Goal: Task Accomplishment & Management: Use online tool/utility

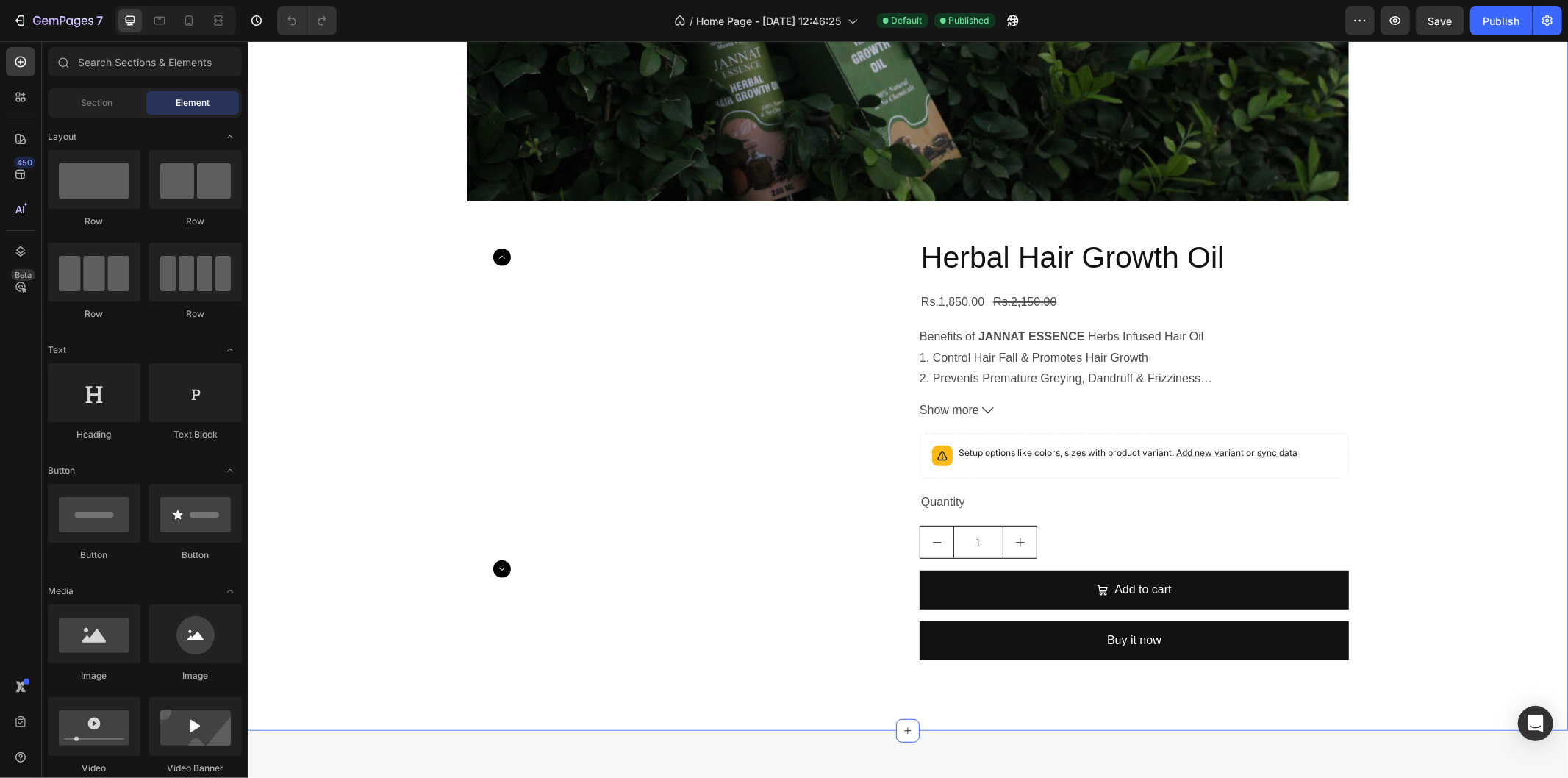
scroll to position [584, 0]
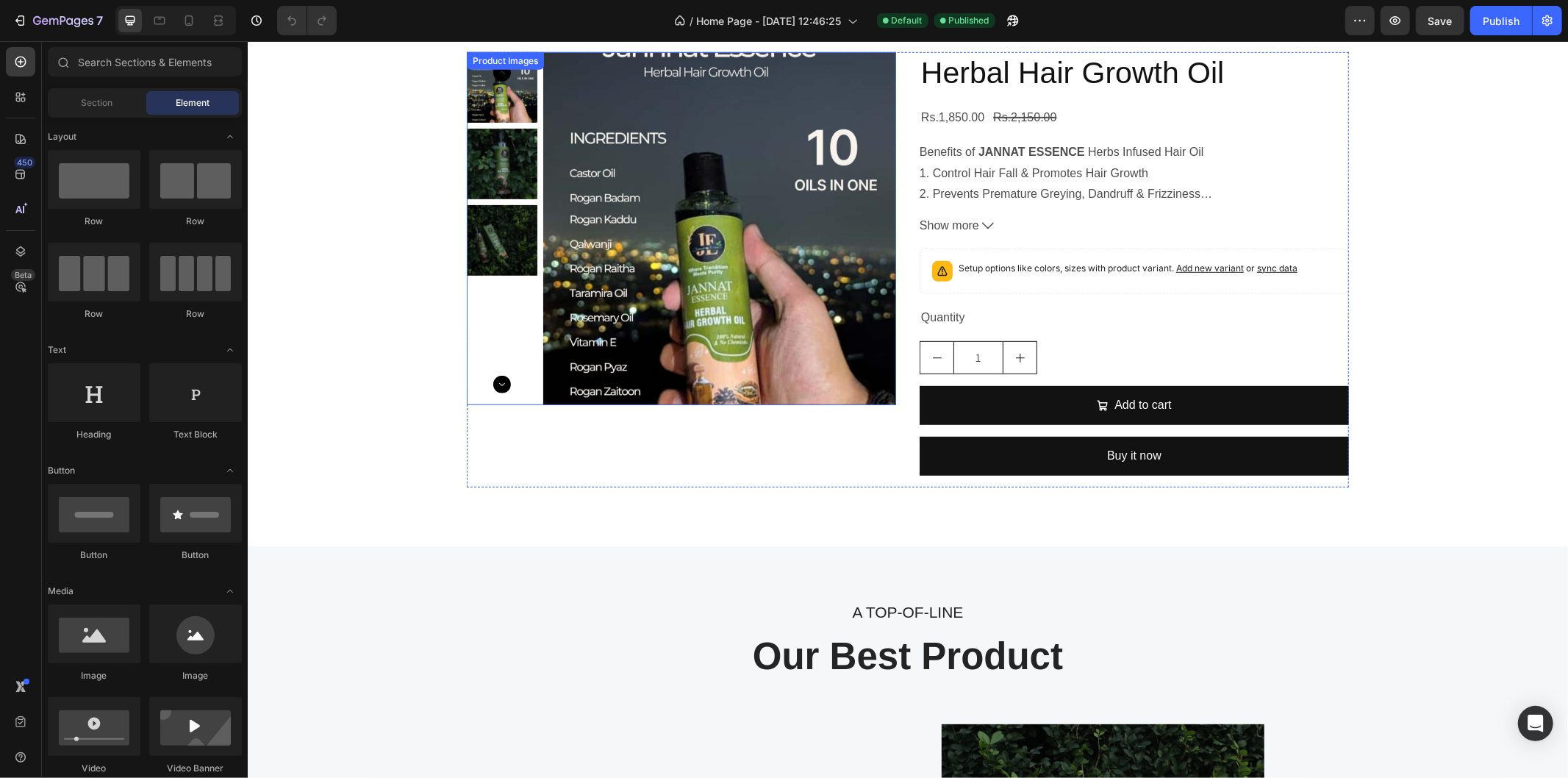
click at [834, 291] on img at bounding box center [719, 228] width 353 height 353
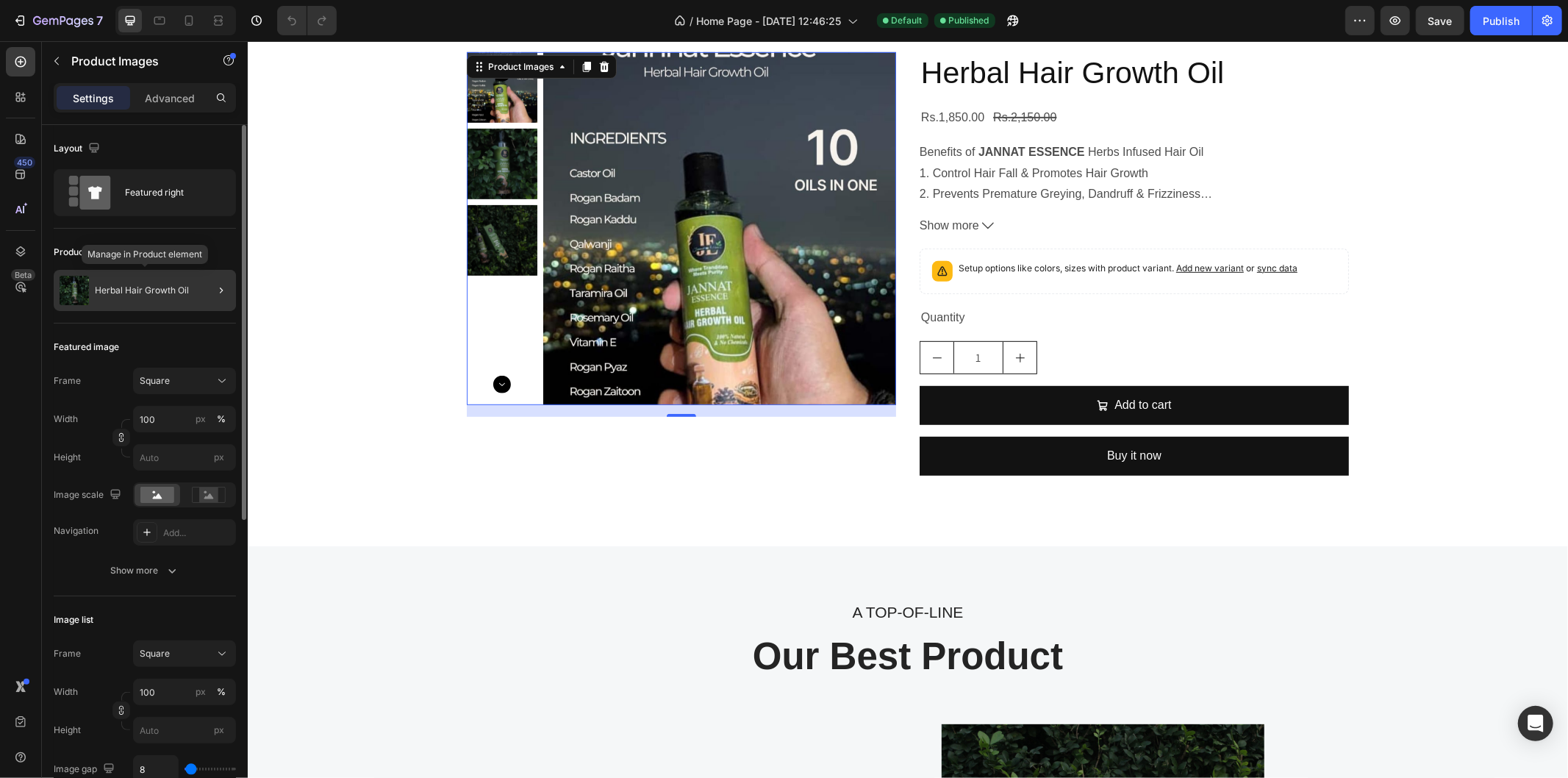
click at [140, 281] on div "Herbal Hair Growth Oil" at bounding box center [145, 291] width 183 height 41
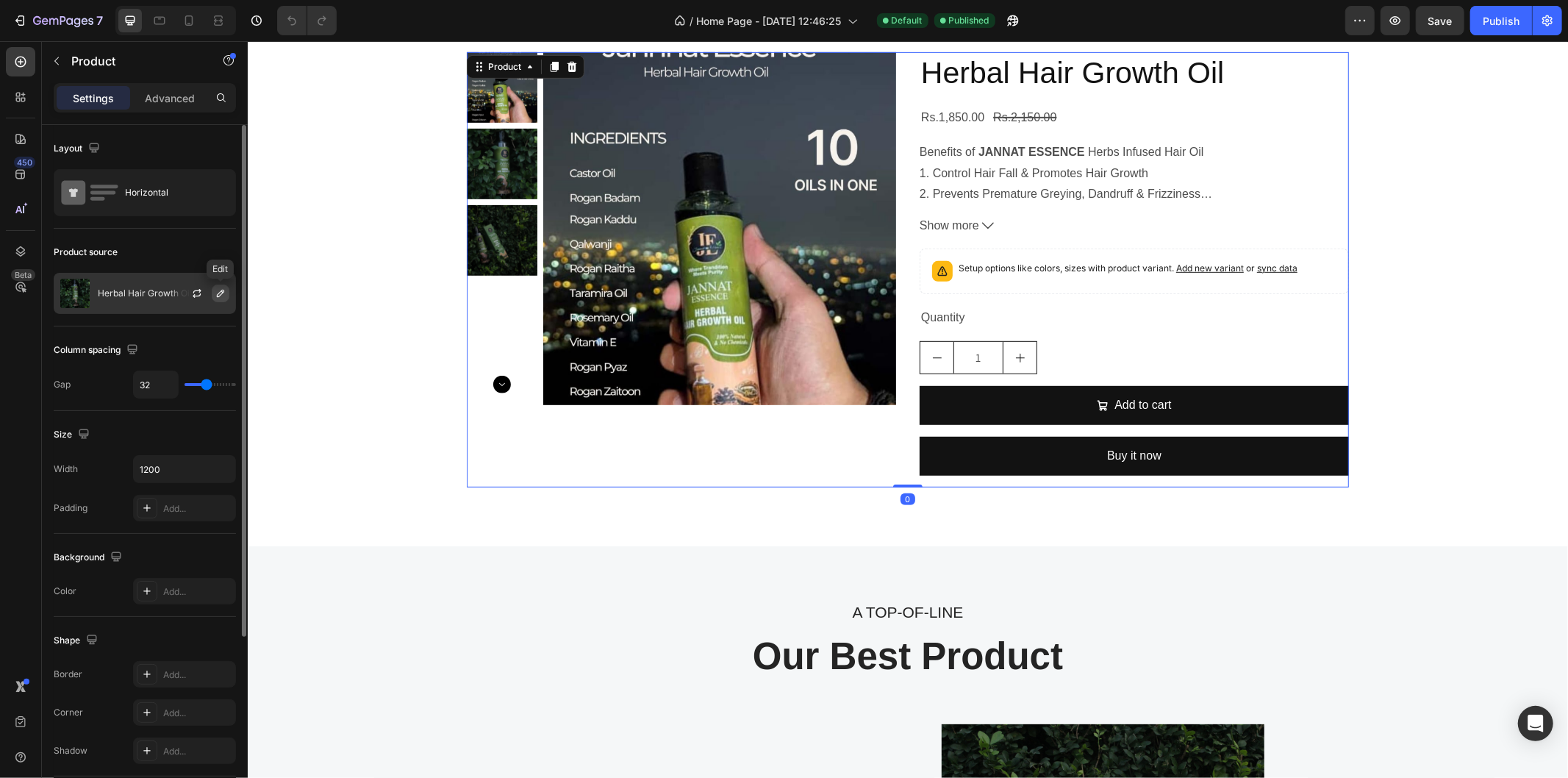
click at [221, 291] on icon "button" at bounding box center [220, 294] width 7 height 7
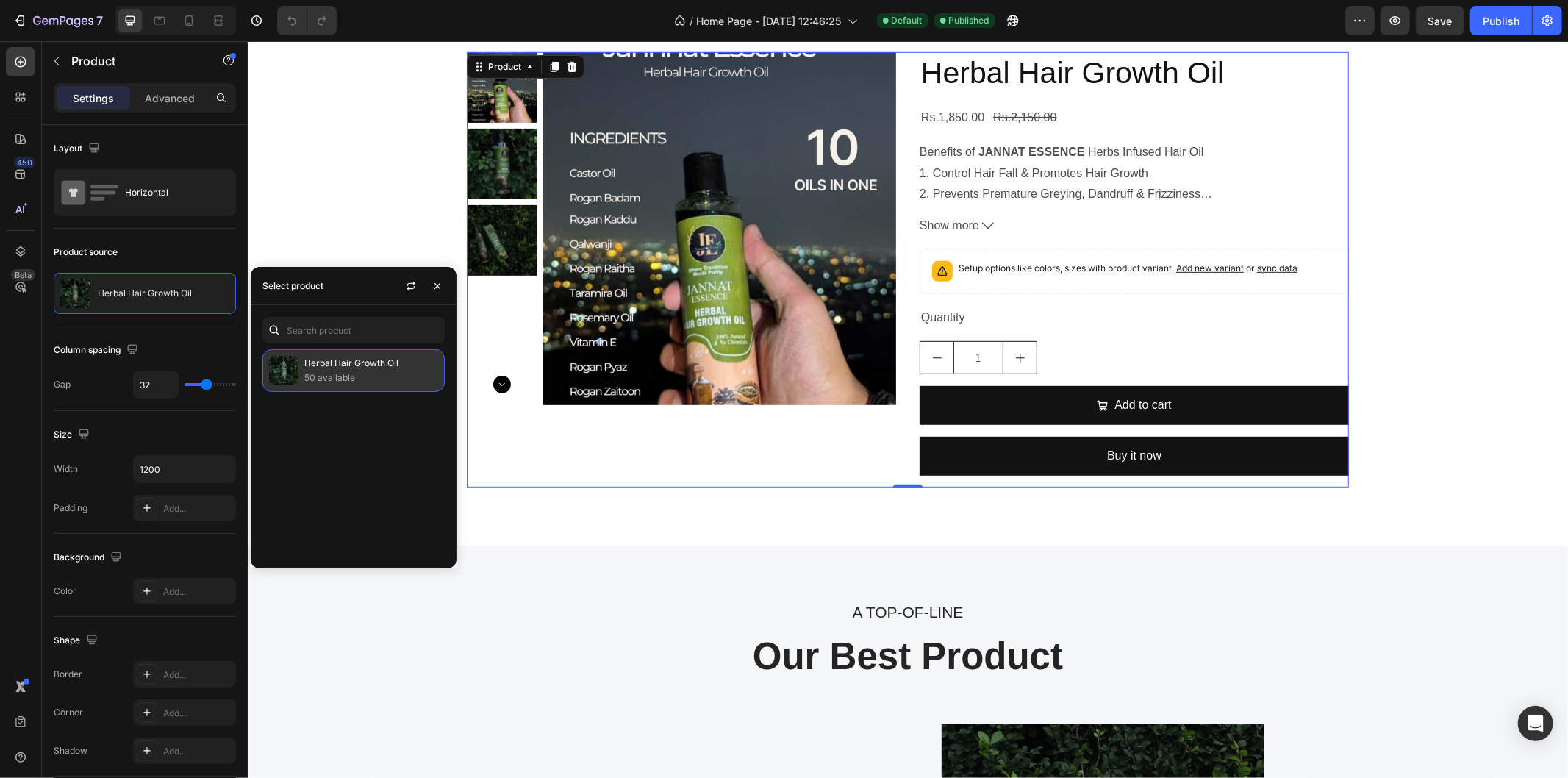
click at [285, 364] on img at bounding box center [284, 371] width 30 height 30
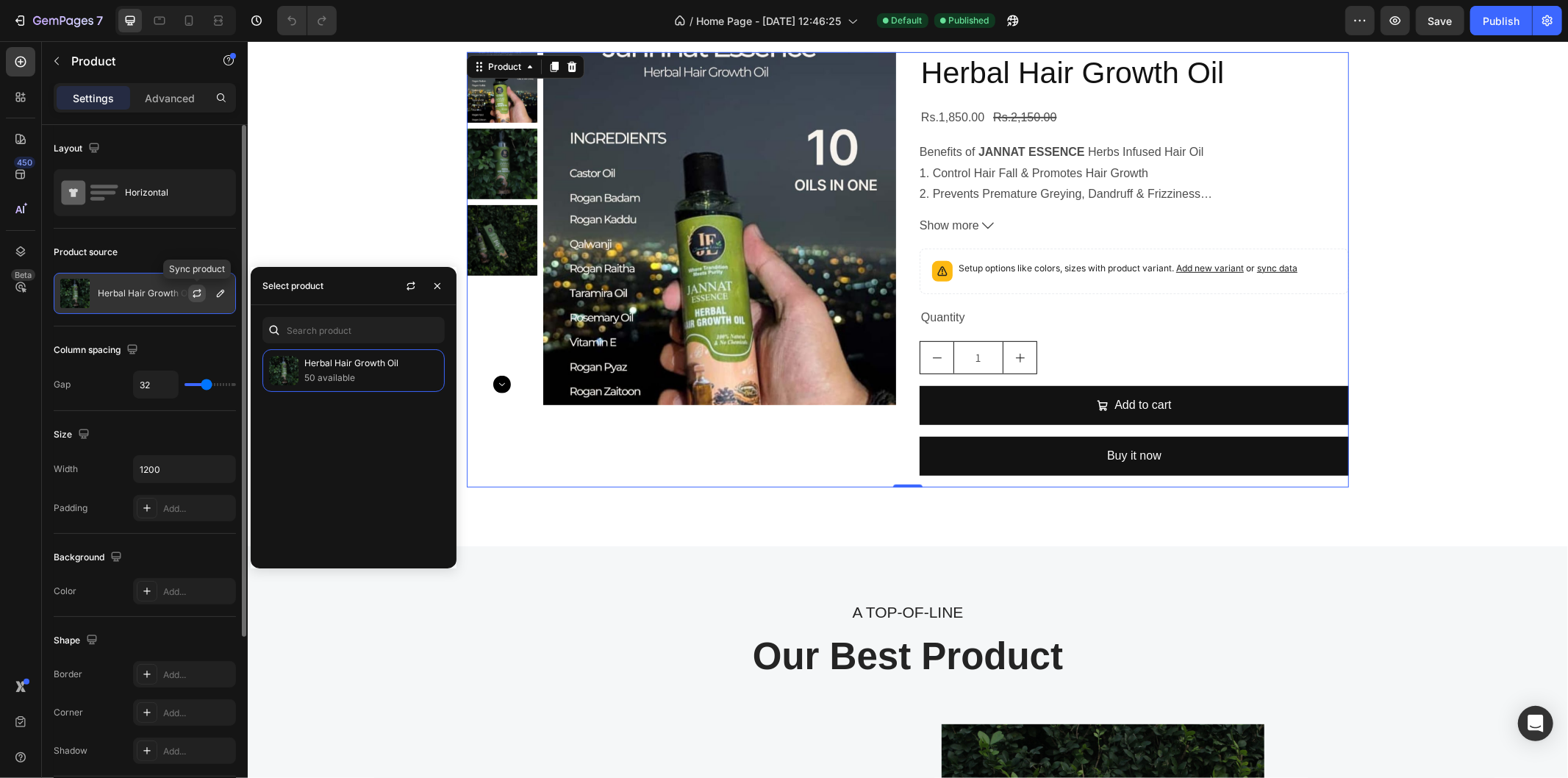
click at [192, 297] on icon "button" at bounding box center [197, 294] width 12 height 12
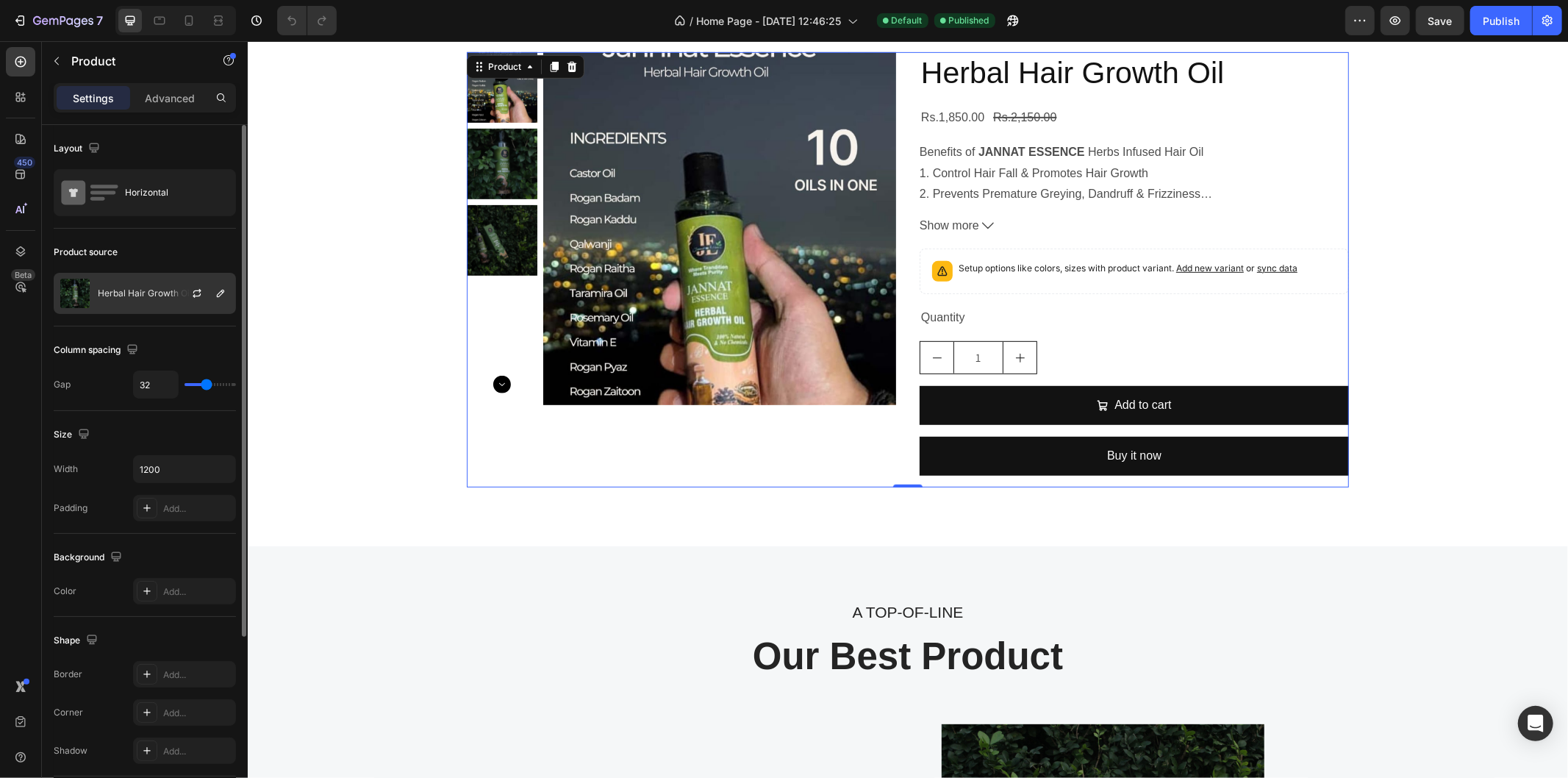
click at [168, 292] on p "Herbal Hair Growth Oil" at bounding box center [144, 294] width 94 height 10
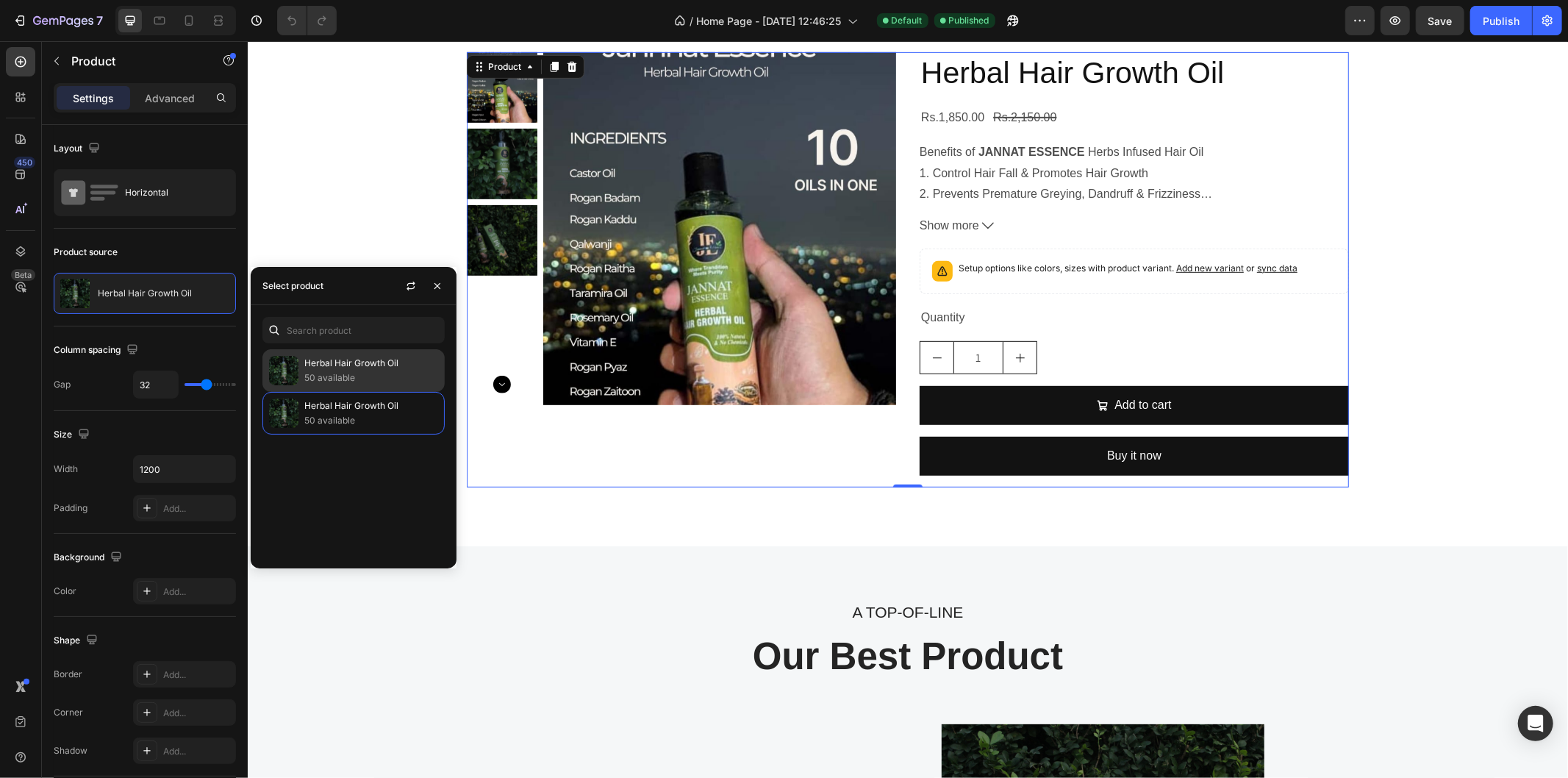
click at [299, 371] on div "Herbal Hair Growth Oil 50 available" at bounding box center [353, 371] width 183 height 43
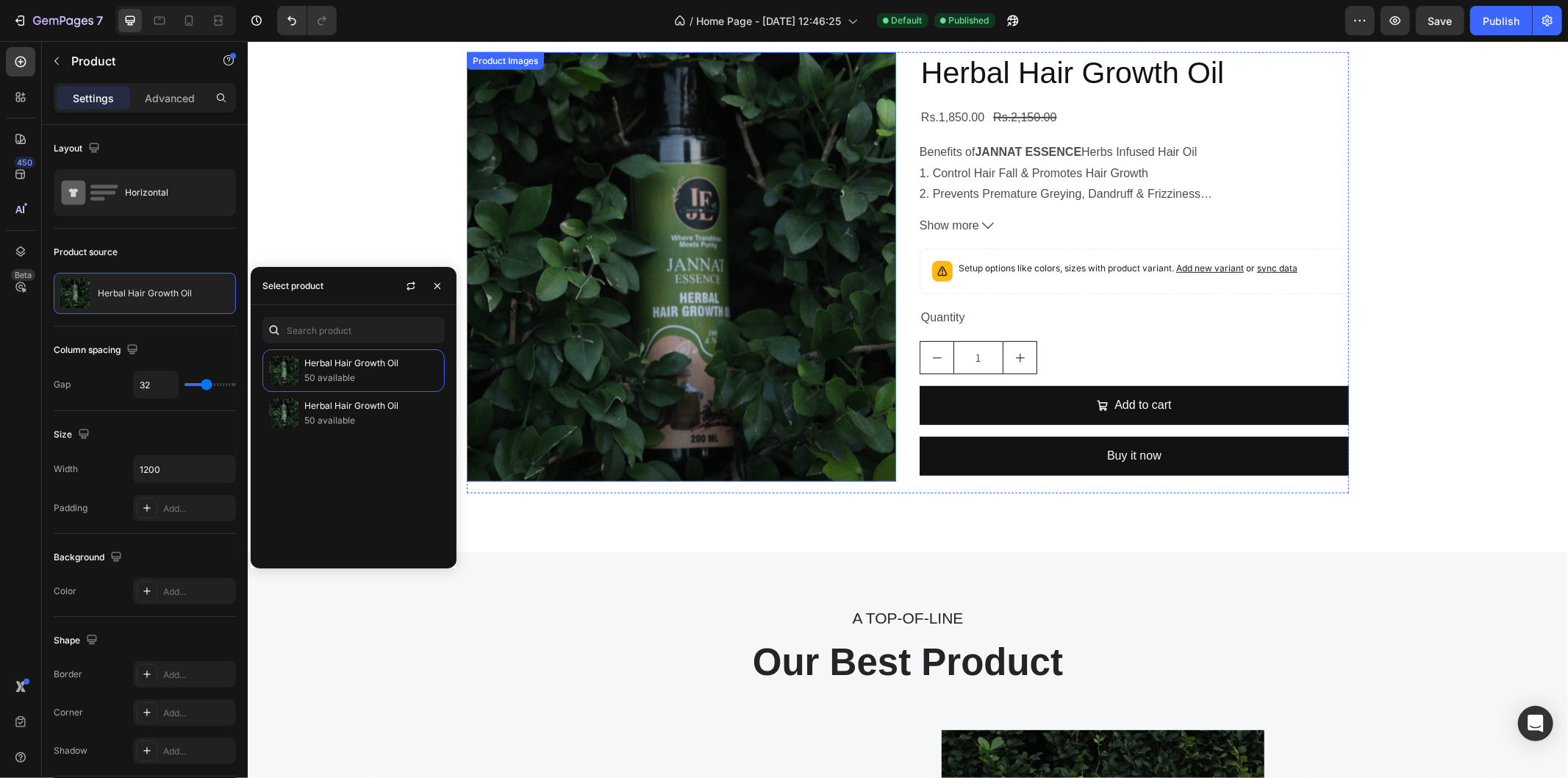
click at [503, 365] on img at bounding box center [680, 266] width 430 height 430
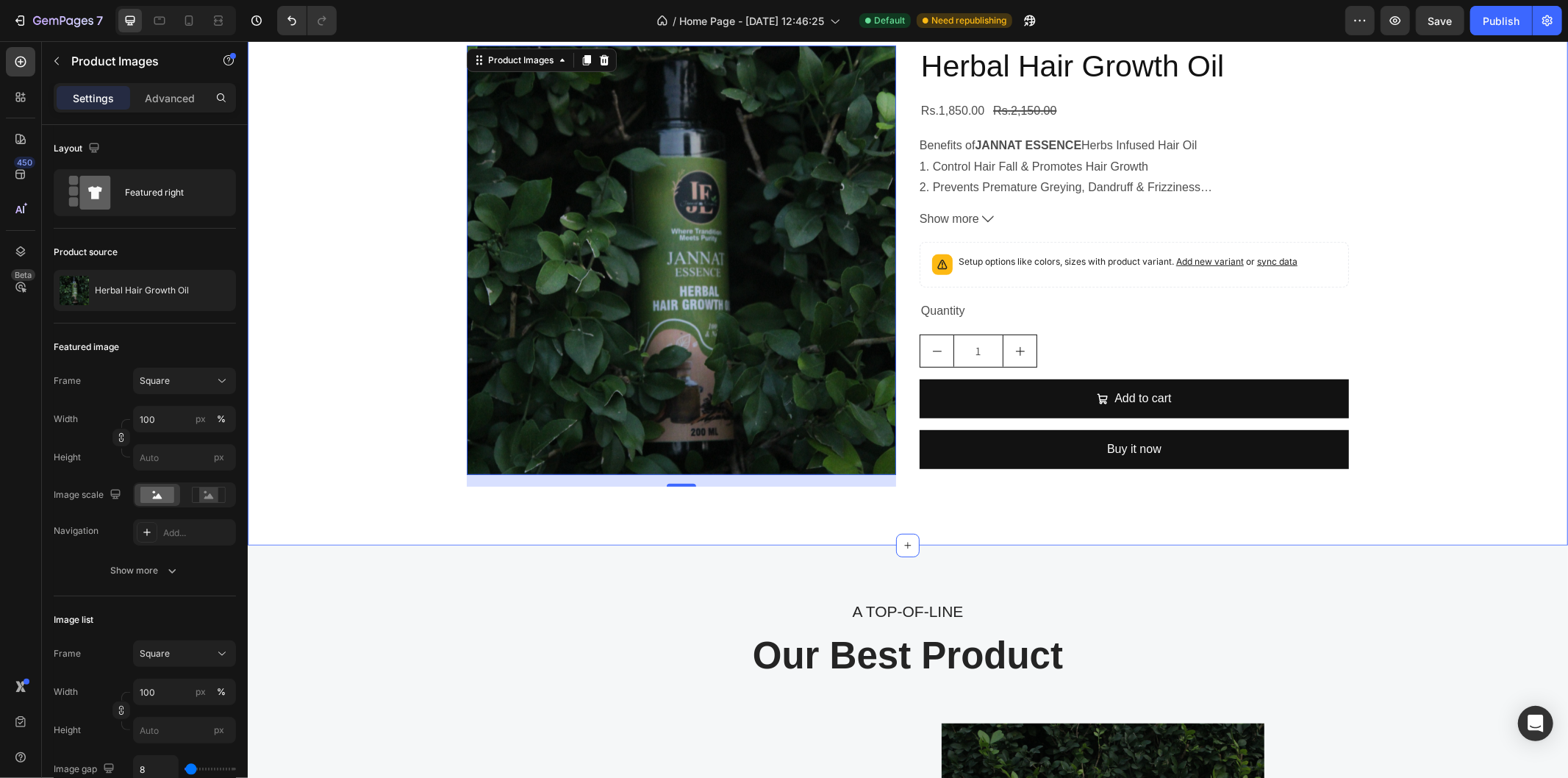
scroll to position [565, 0]
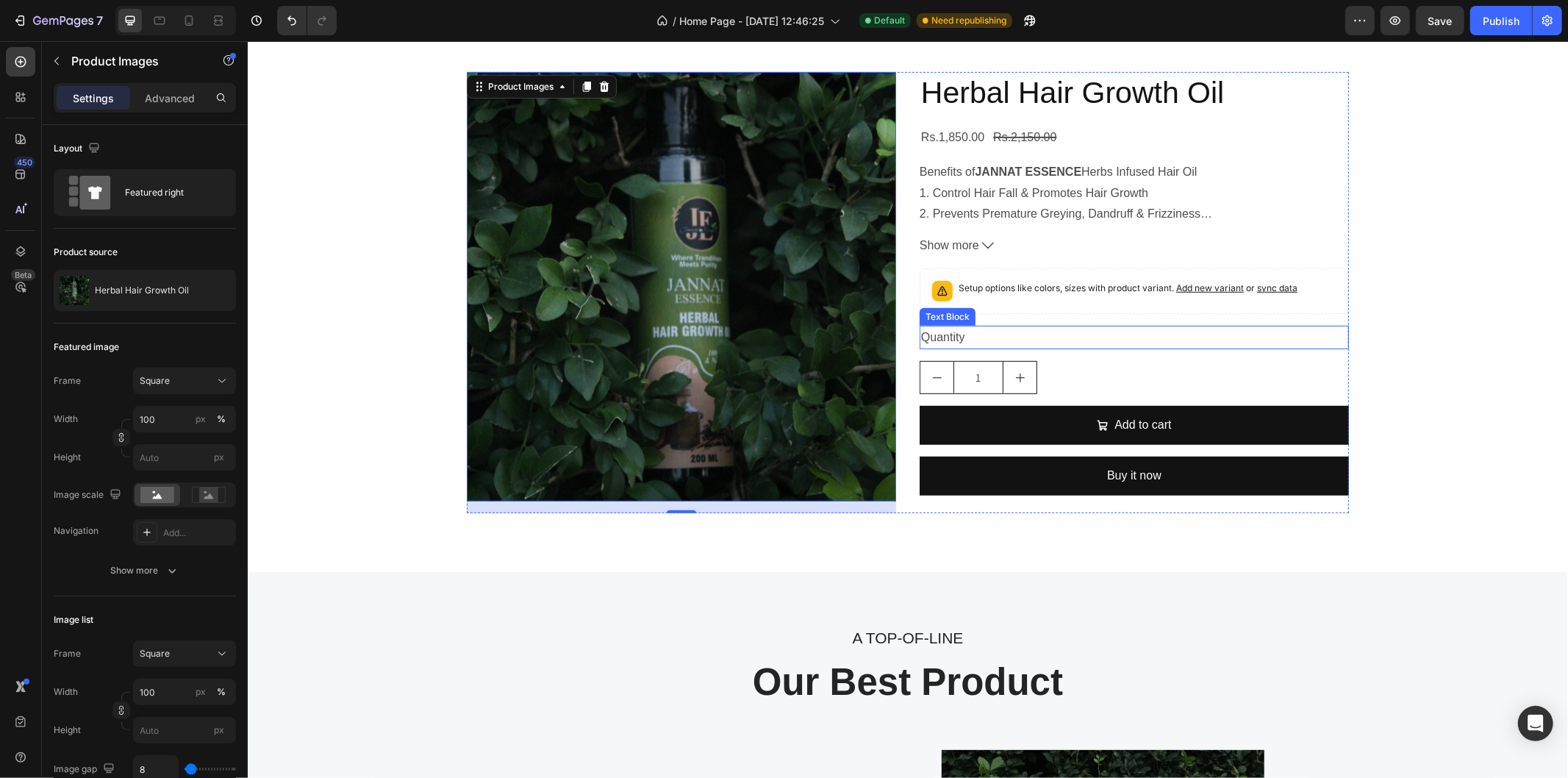
click at [977, 325] on div "Quantity" at bounding box center [1133, 336] width 430 height 24
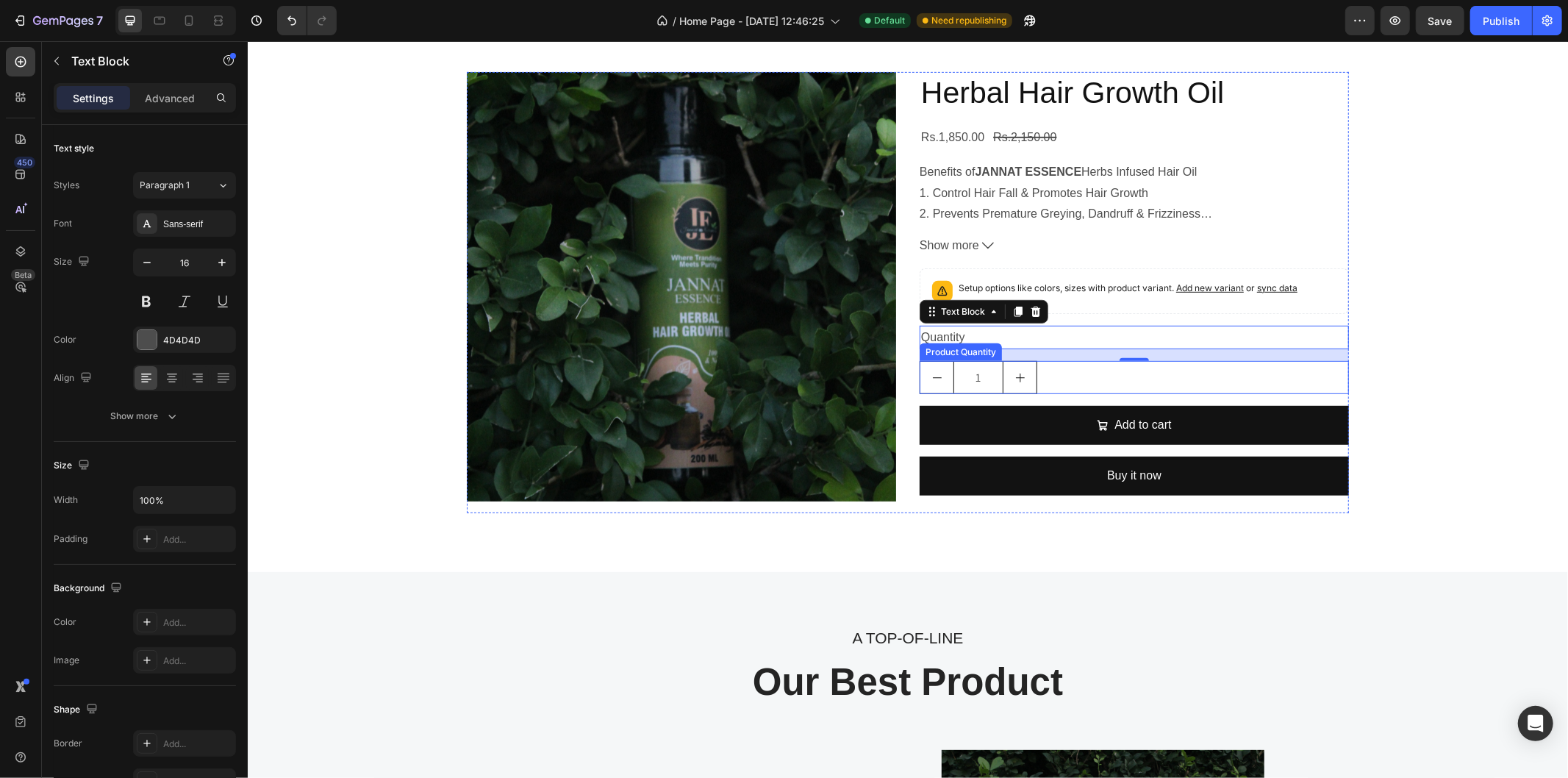
click at [1090, 376] on div "1" at bounding box center [1133, 376] width 430 height 33
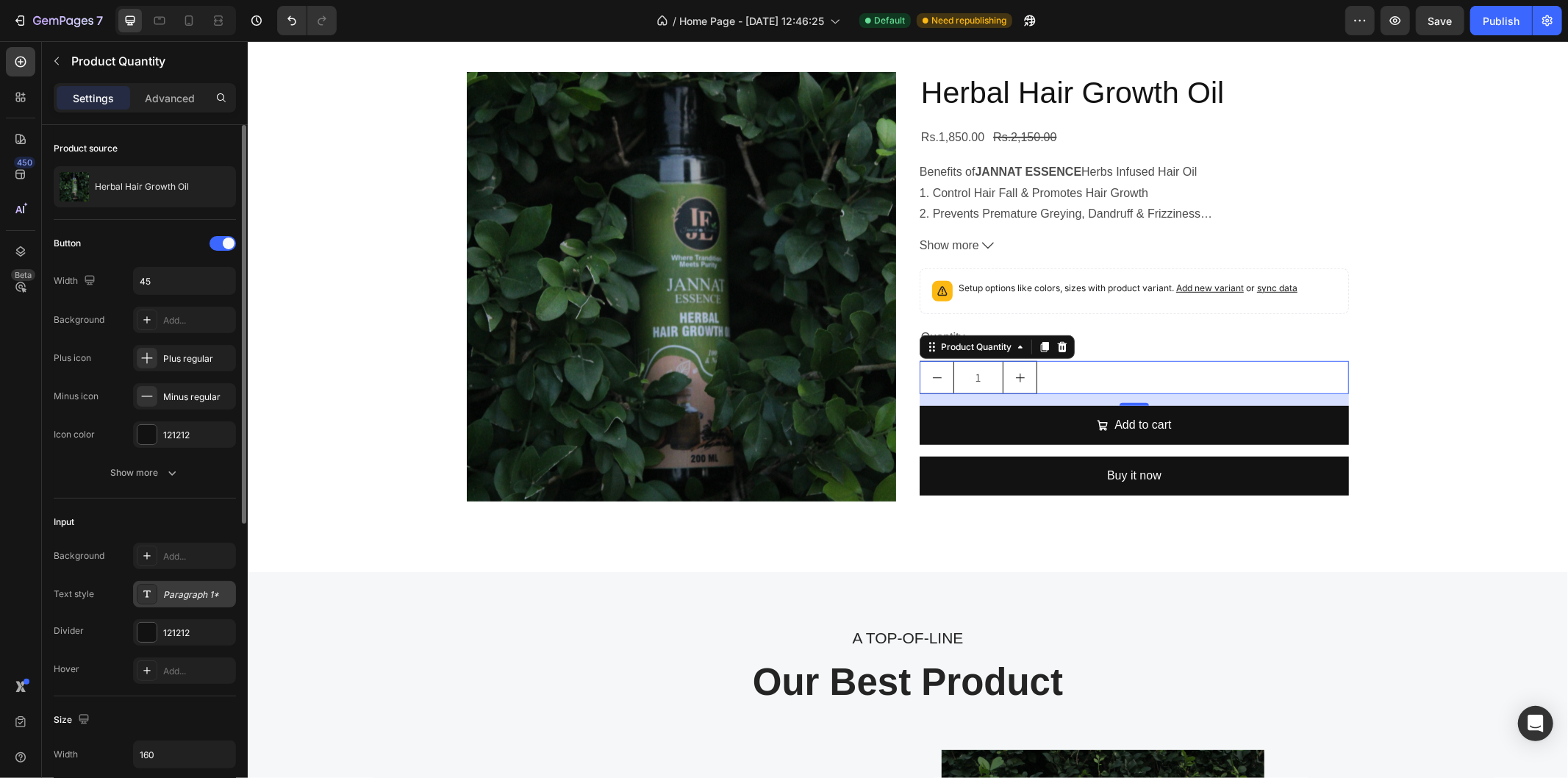
click at [180, 594] on div "Paragraph 1*" at bounding box center [197, 595] width 69 height 13
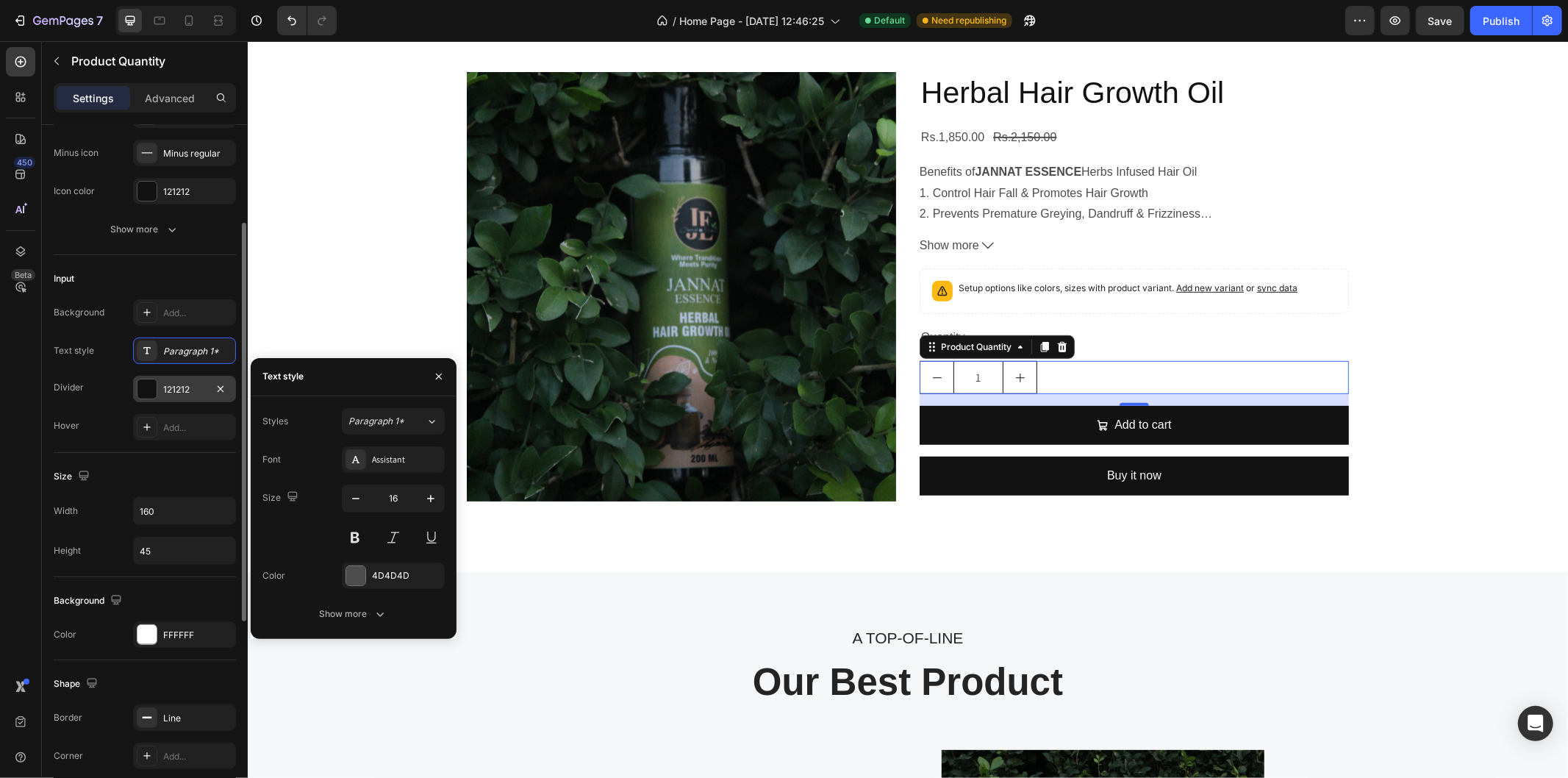
scroll to position [263, 0]
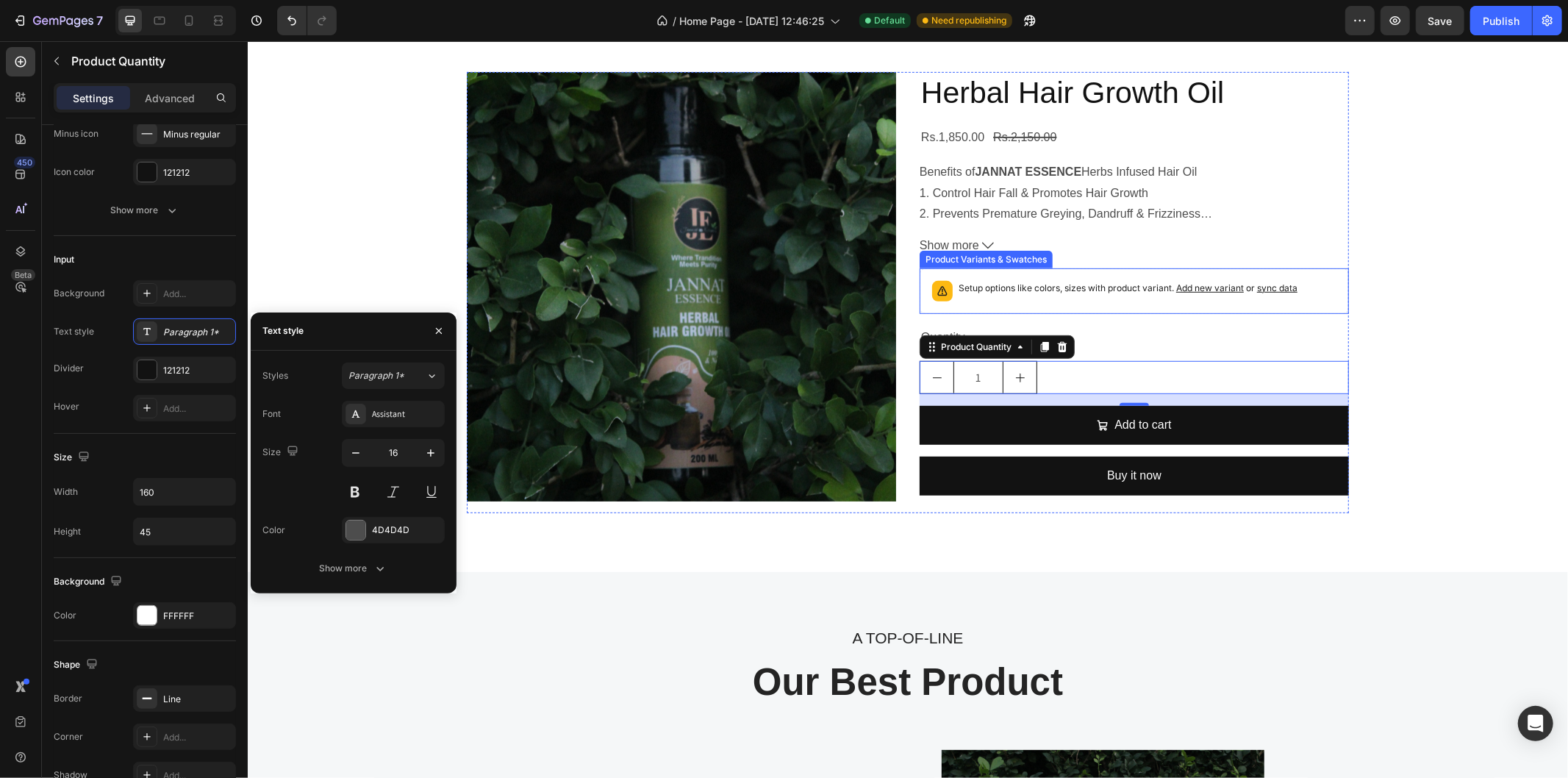
click at [997, 280] on p "Setup options like colors, sizes with product variant. Add new variant or sync …" at bounding box center [1127, 288] width 339 height 15
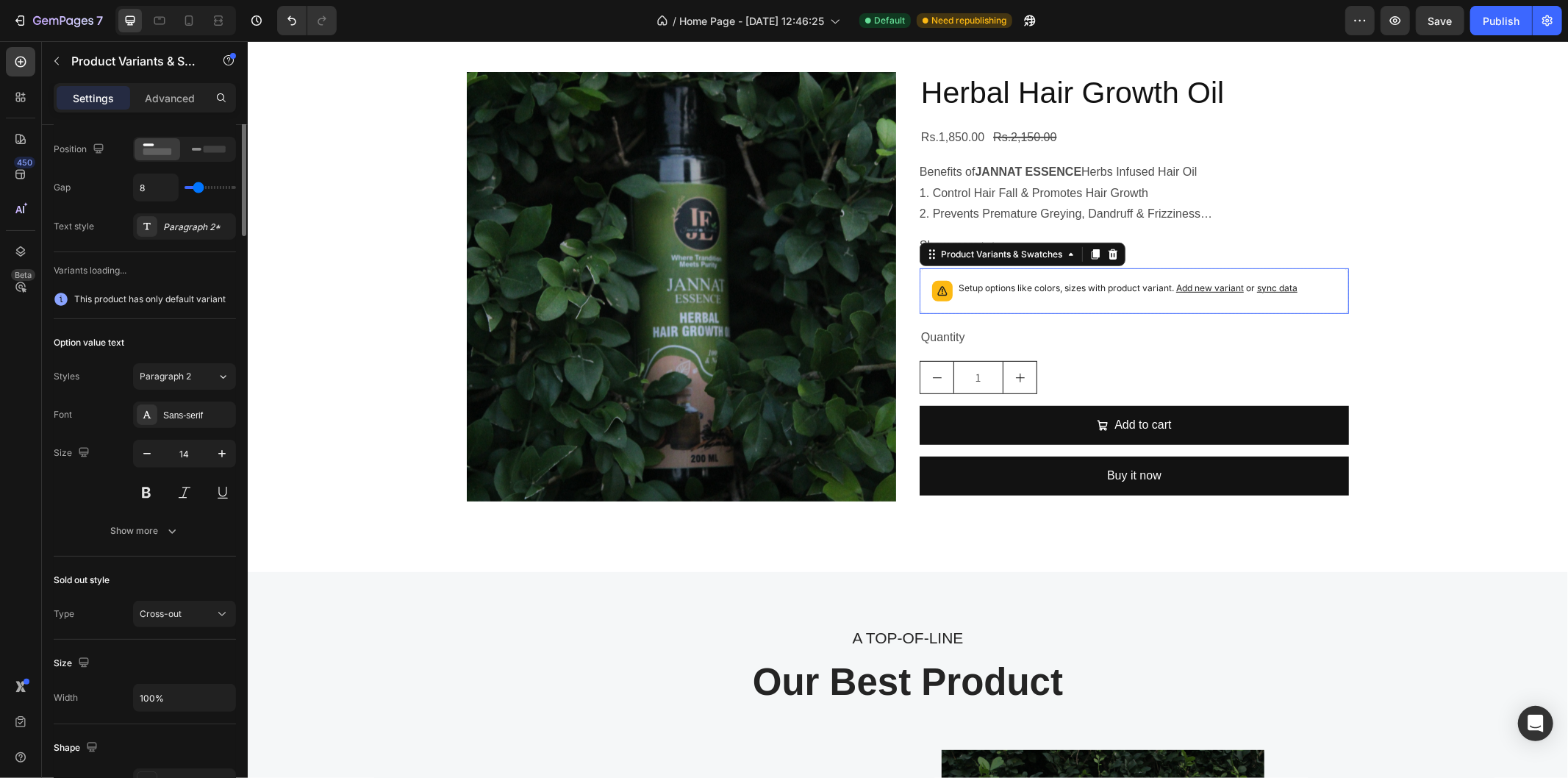
scroll to position [0, 0]
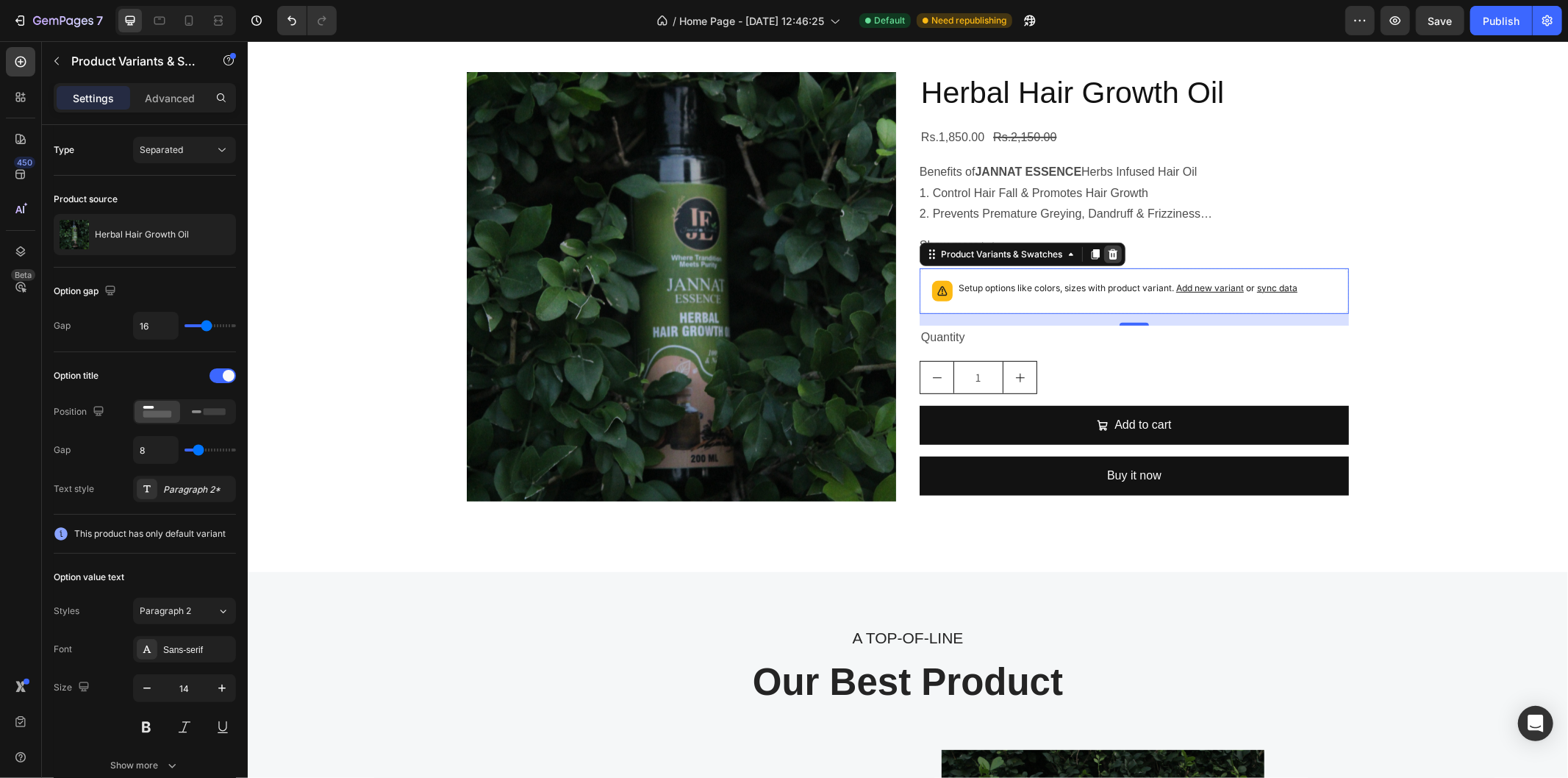
click at [1107, 254] on icon at bounding box center [1112, 253] width 10 height 10
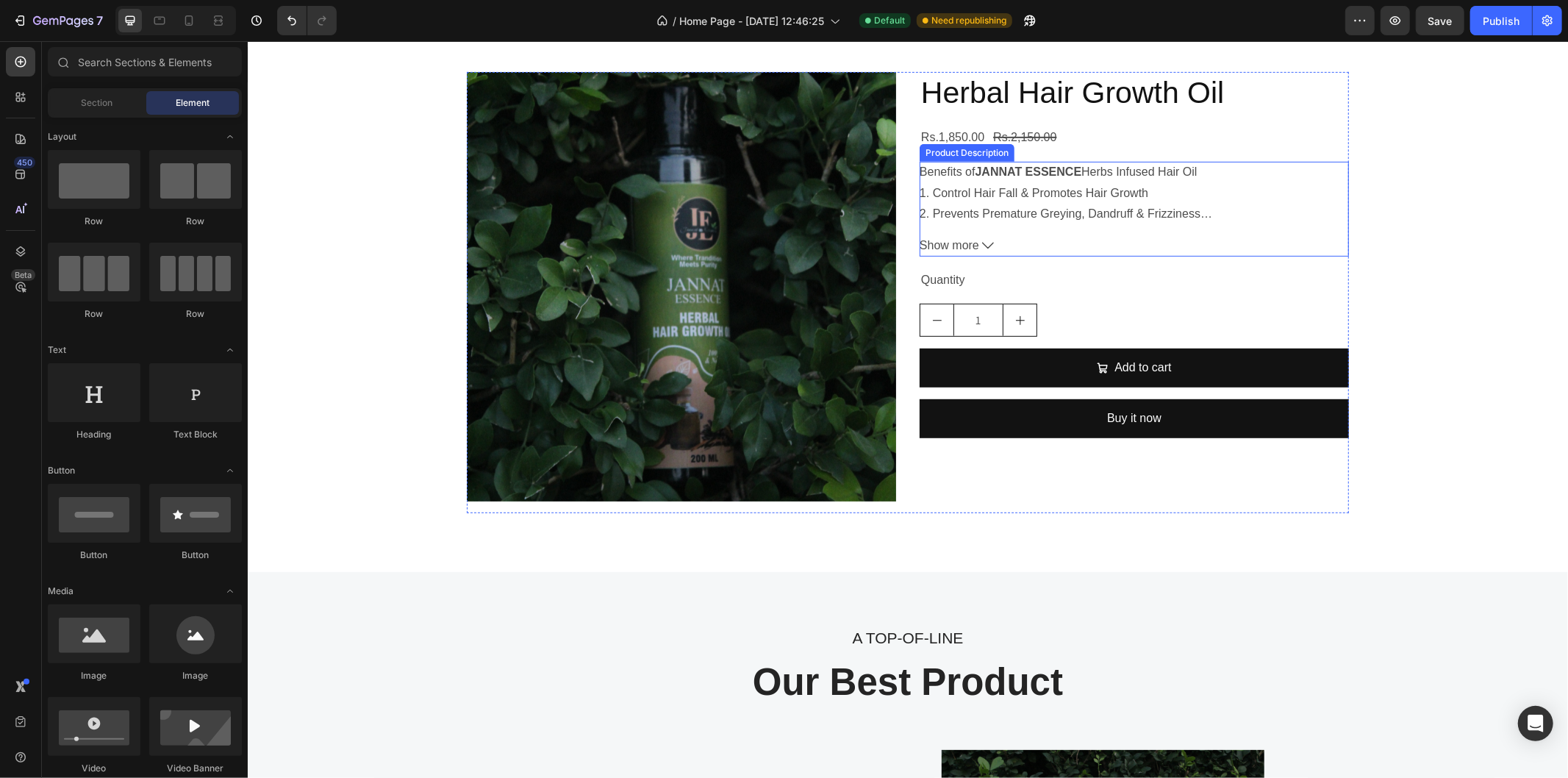
click at [981, 243] on icon at bounding box center [987, 245] width 12 height 12
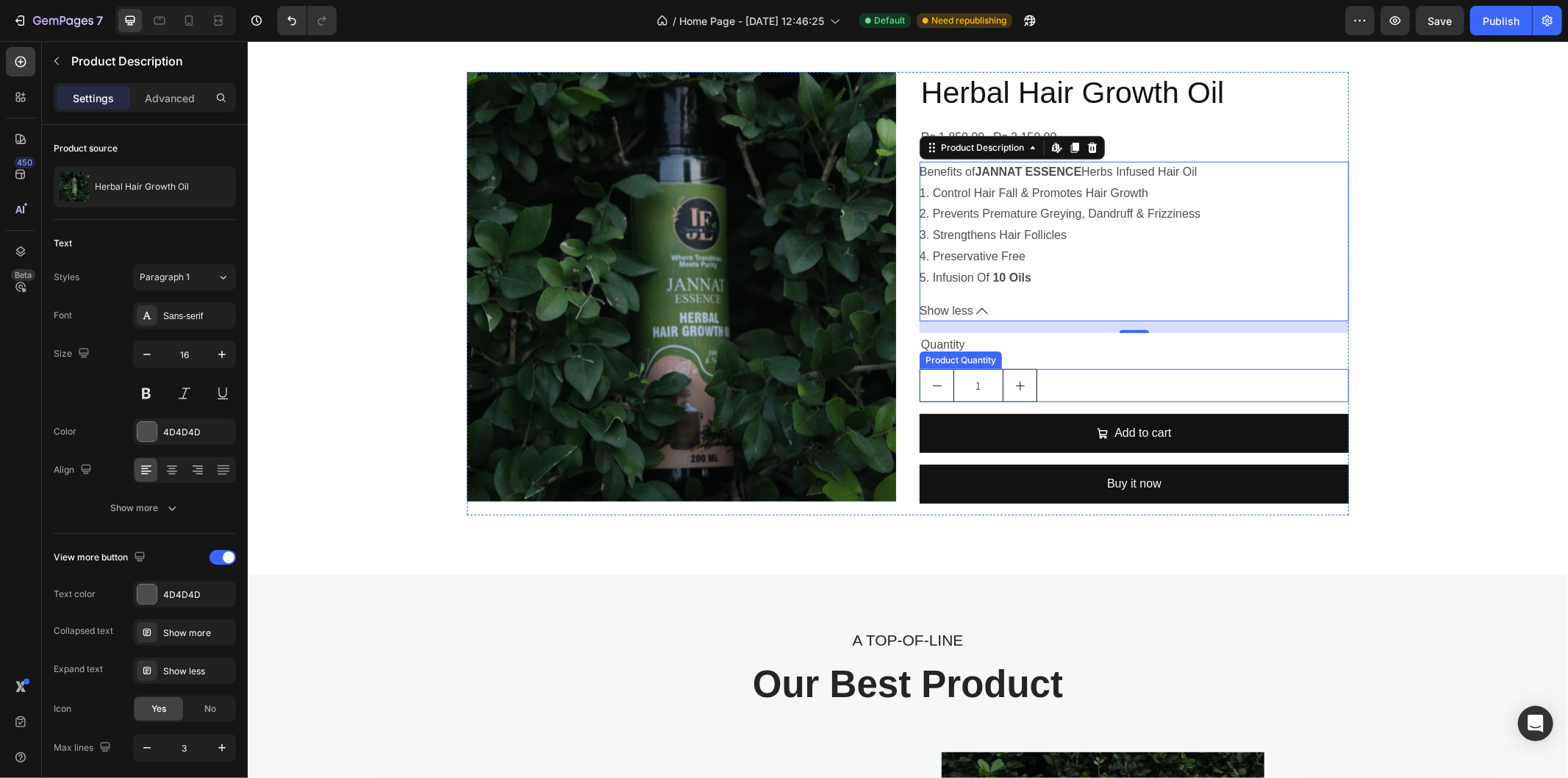
click at [1076, 377] on div "1" at bounding box center [1133, 385] width 430 height 33
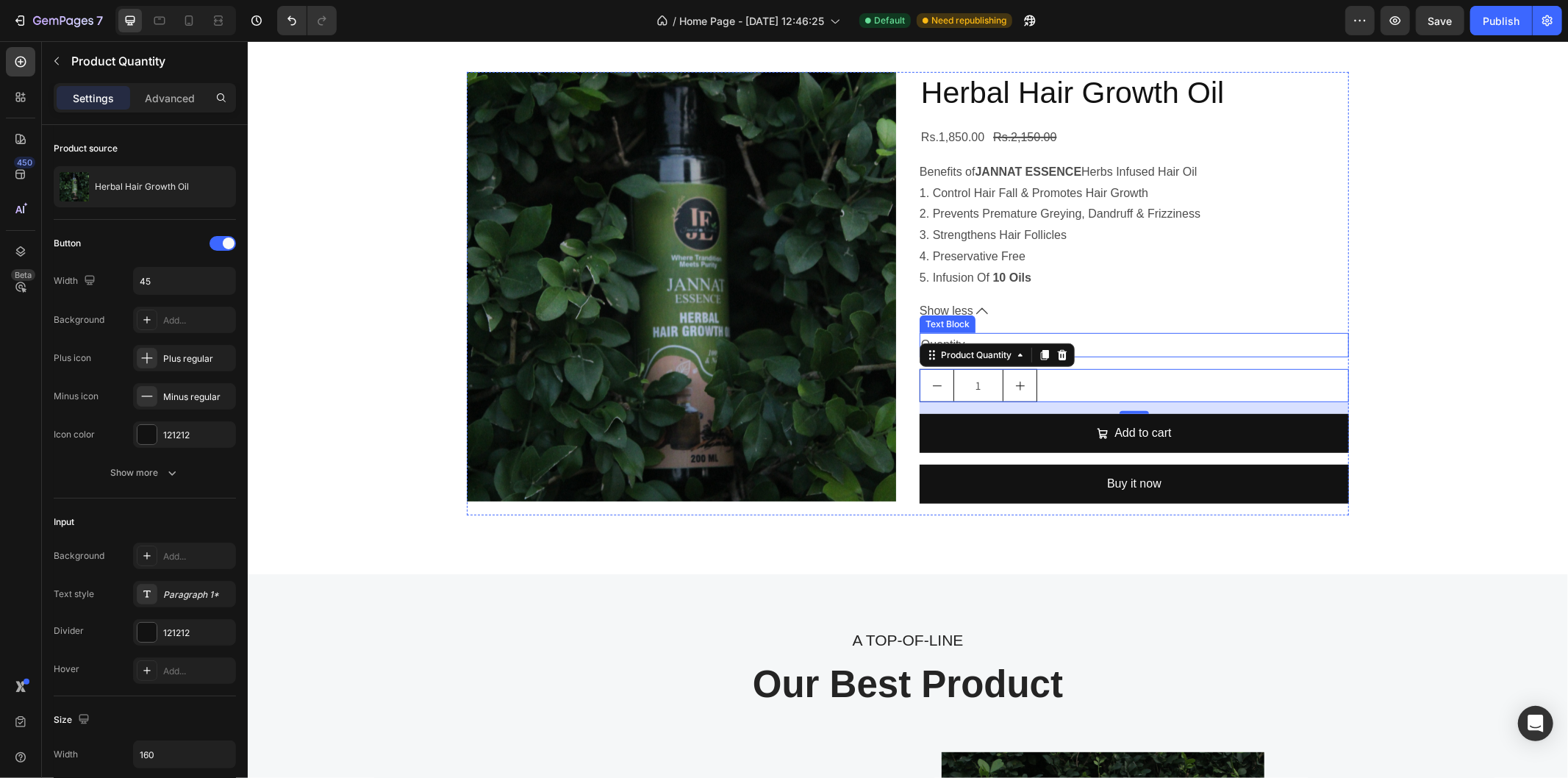
click at [1099, 339] on div "Quantity" at bounding box center [1133, 344] width 430 height 24
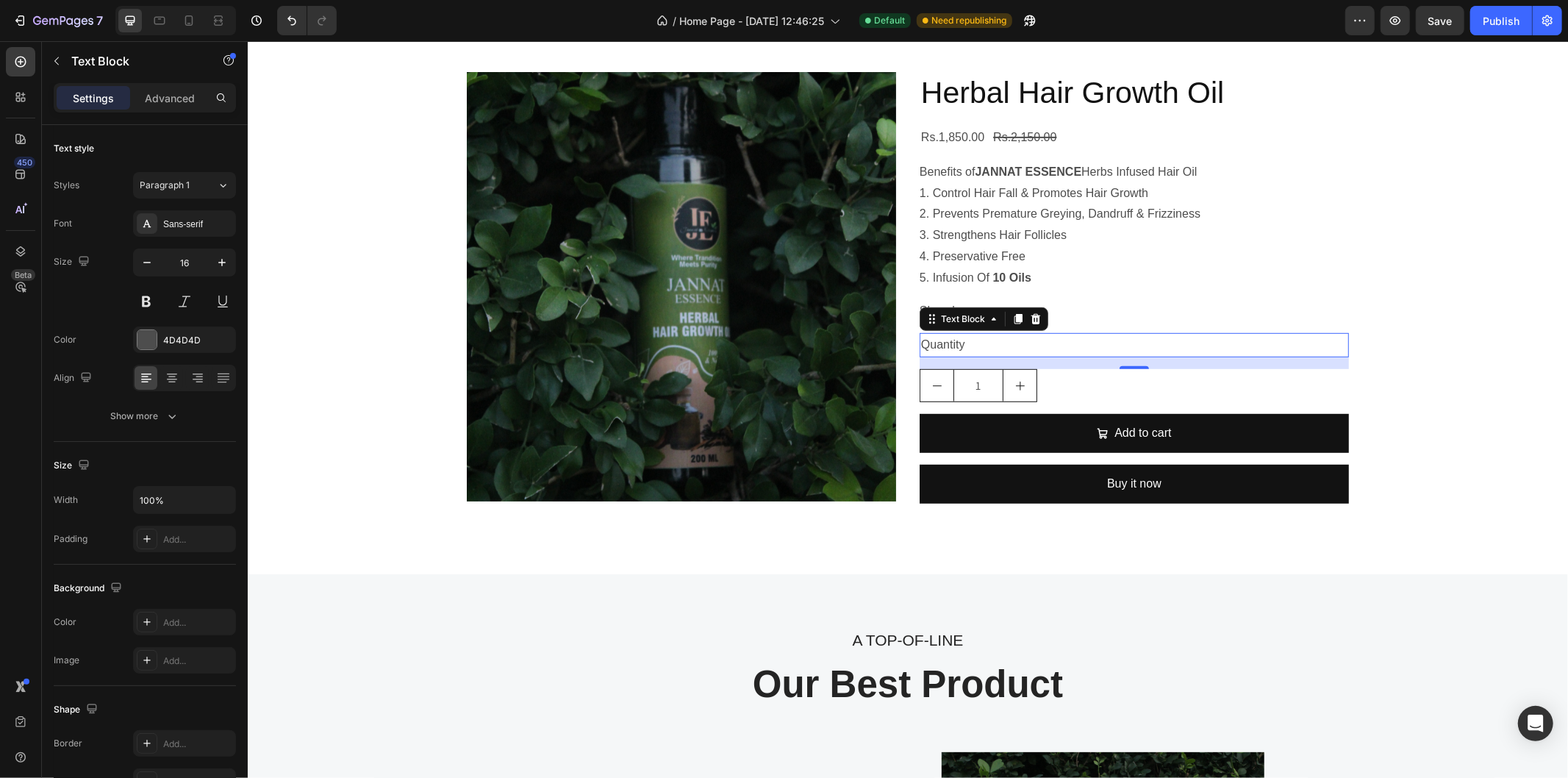
click at [1099, 339] on div "Quantity" at bounding box center [1133, 344] width 430 height 24
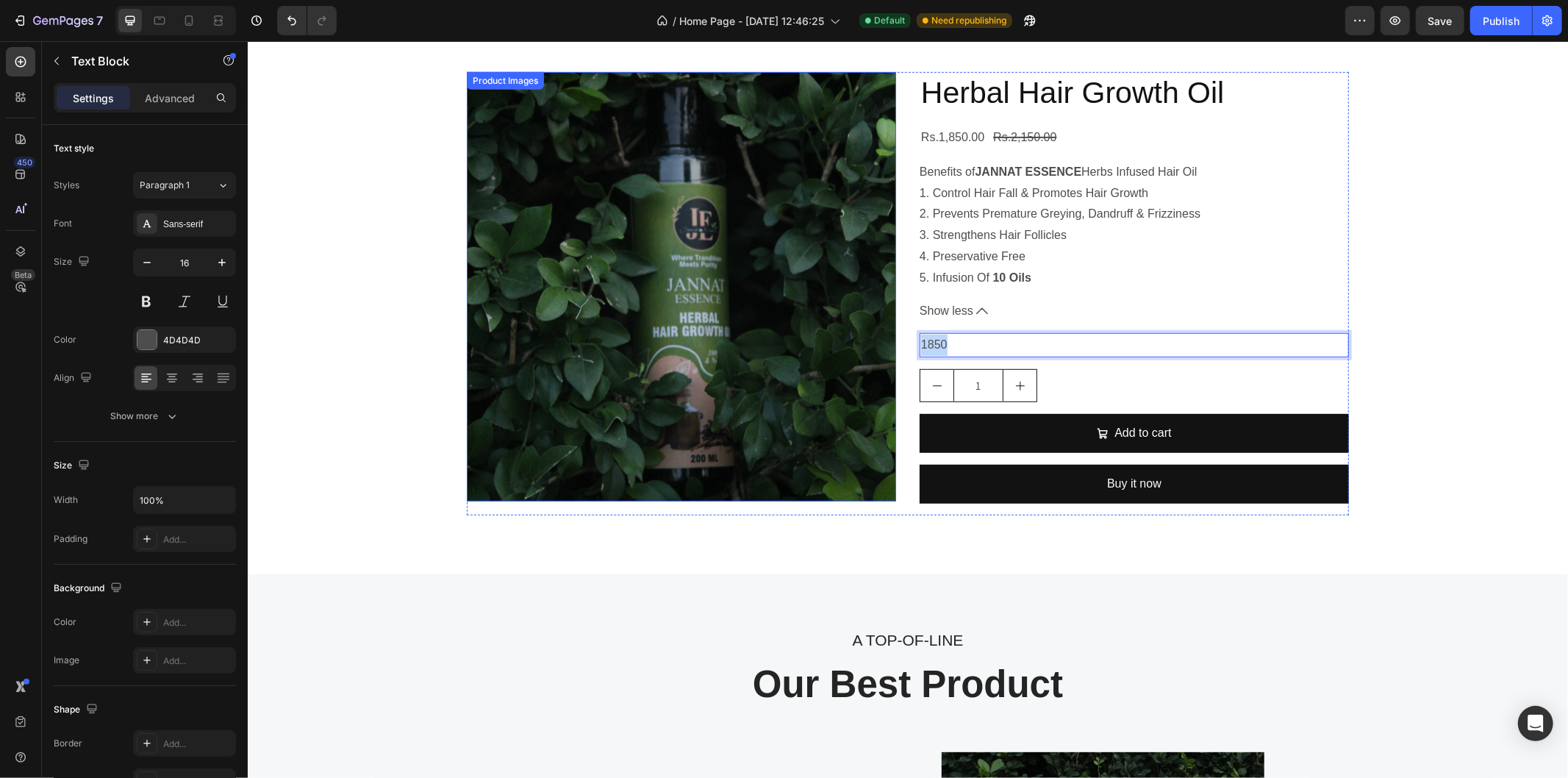
drag, startPoint x: 960, startPoint y: 346, endPoint x: 884, endPoint y: 347, distance: 76.0
click at [884, 347] on div "Product Images Herbal Hair Growth Oil Product Title Rs.1,850.00 Product Price P…" at bounding box center [906, 293] width 882 height 444
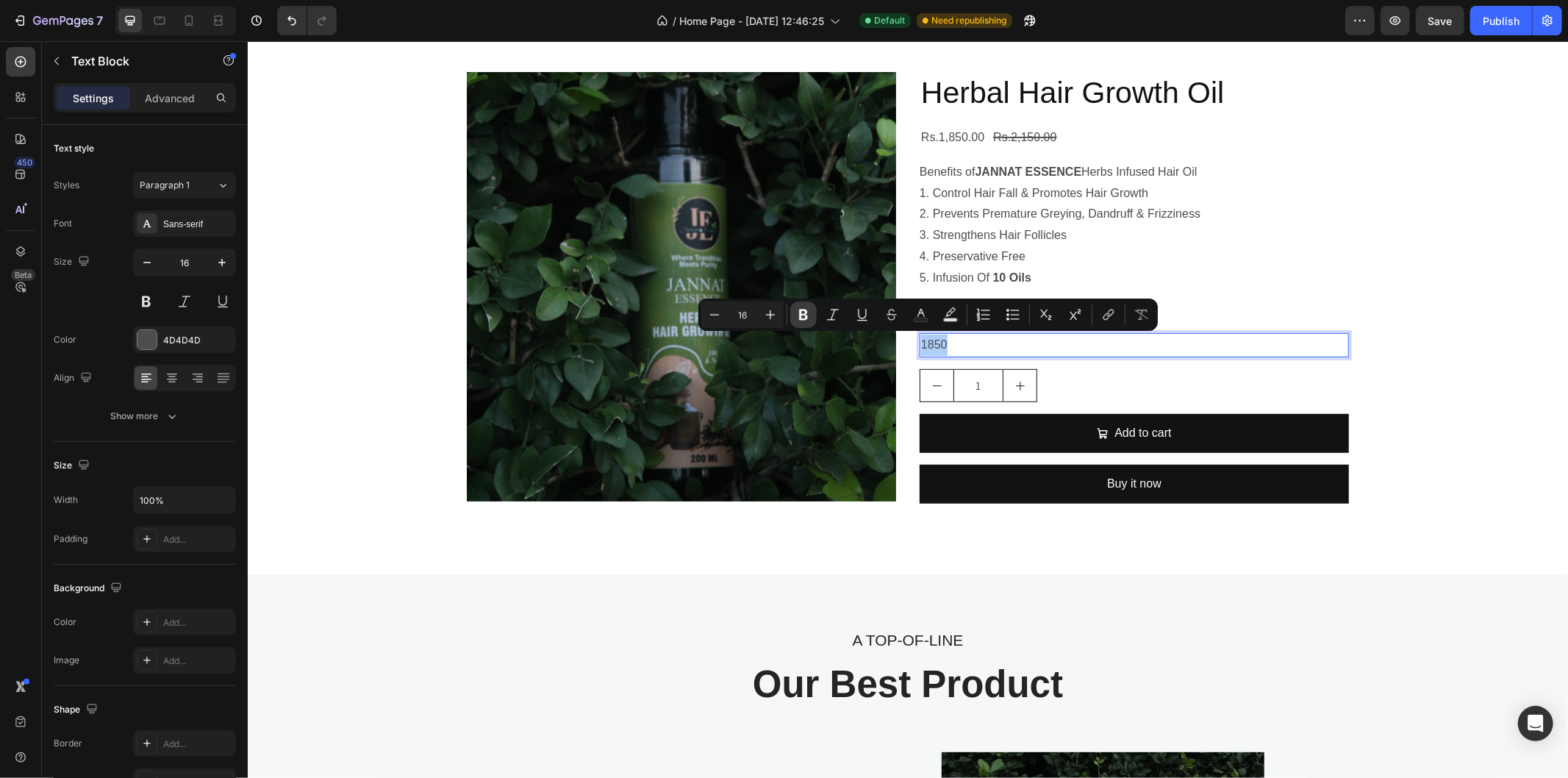
click at [803, 308] on icon "Editor contextual toolbar" at bounding box center [804, 315] width 15 height 15
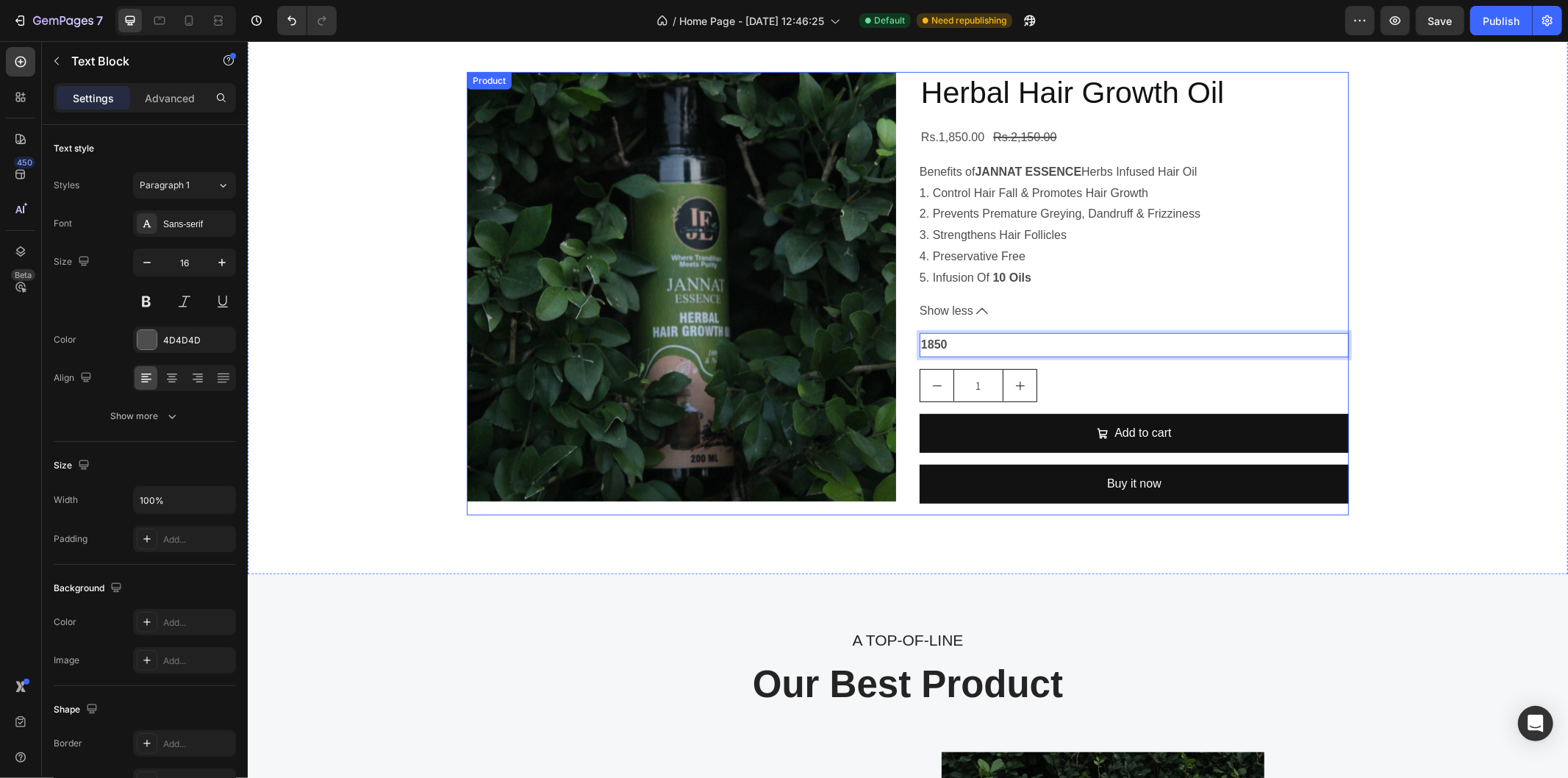
click at [983, 321] on div "Herbal Hair Growth Oil Product Title Rs.1,850.00 Product Price Product Price Rs…" at bounding box center [1133, 293] width 430 height 444
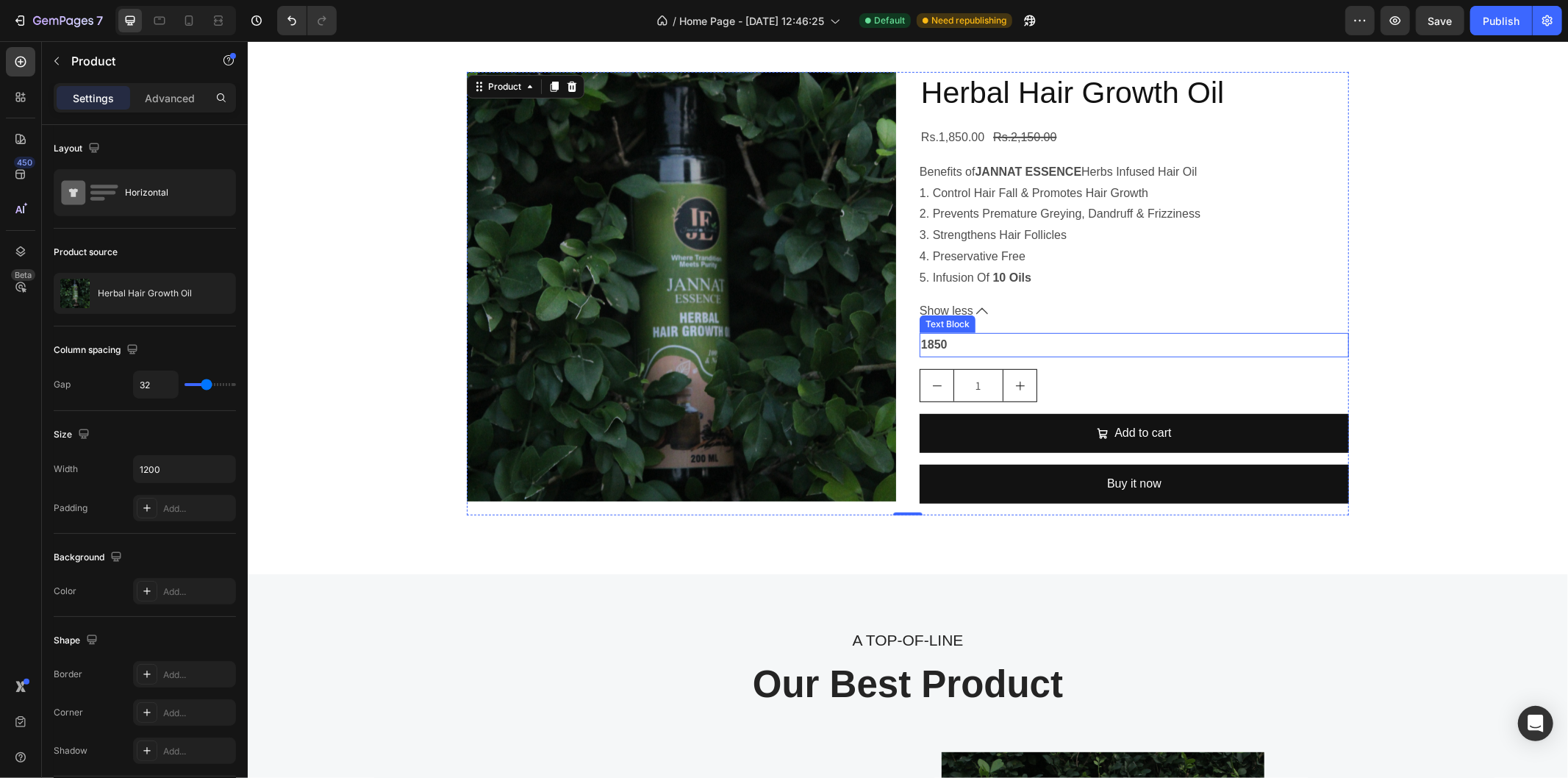
click at [946, 337] on p "1850" at bounding box center [1133, 344] width 427 height 21
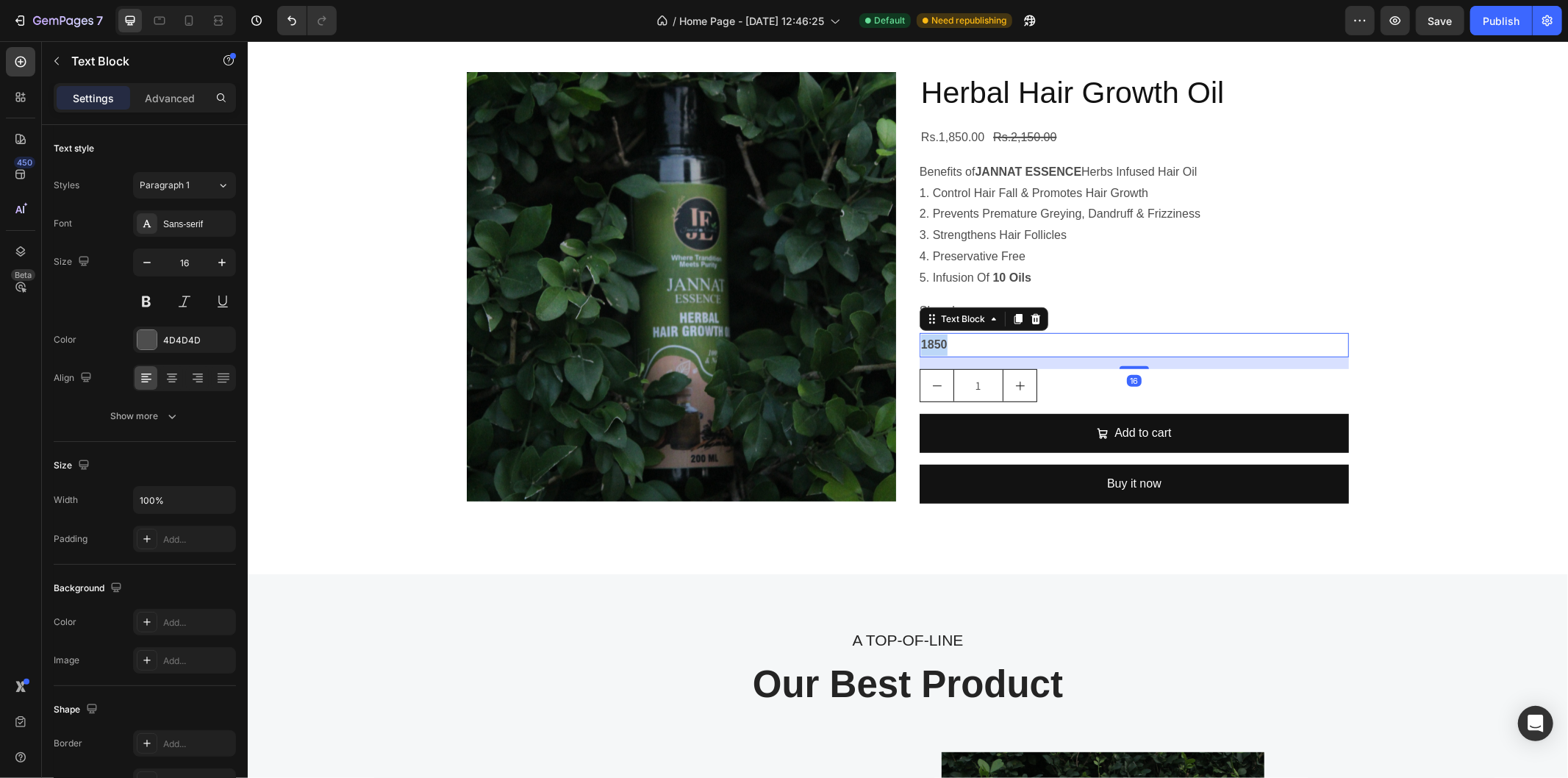
drag, startPoint x: 946, startPoint y: 337, endPoint x: 911, endPoint y: 340, distance: 35.1
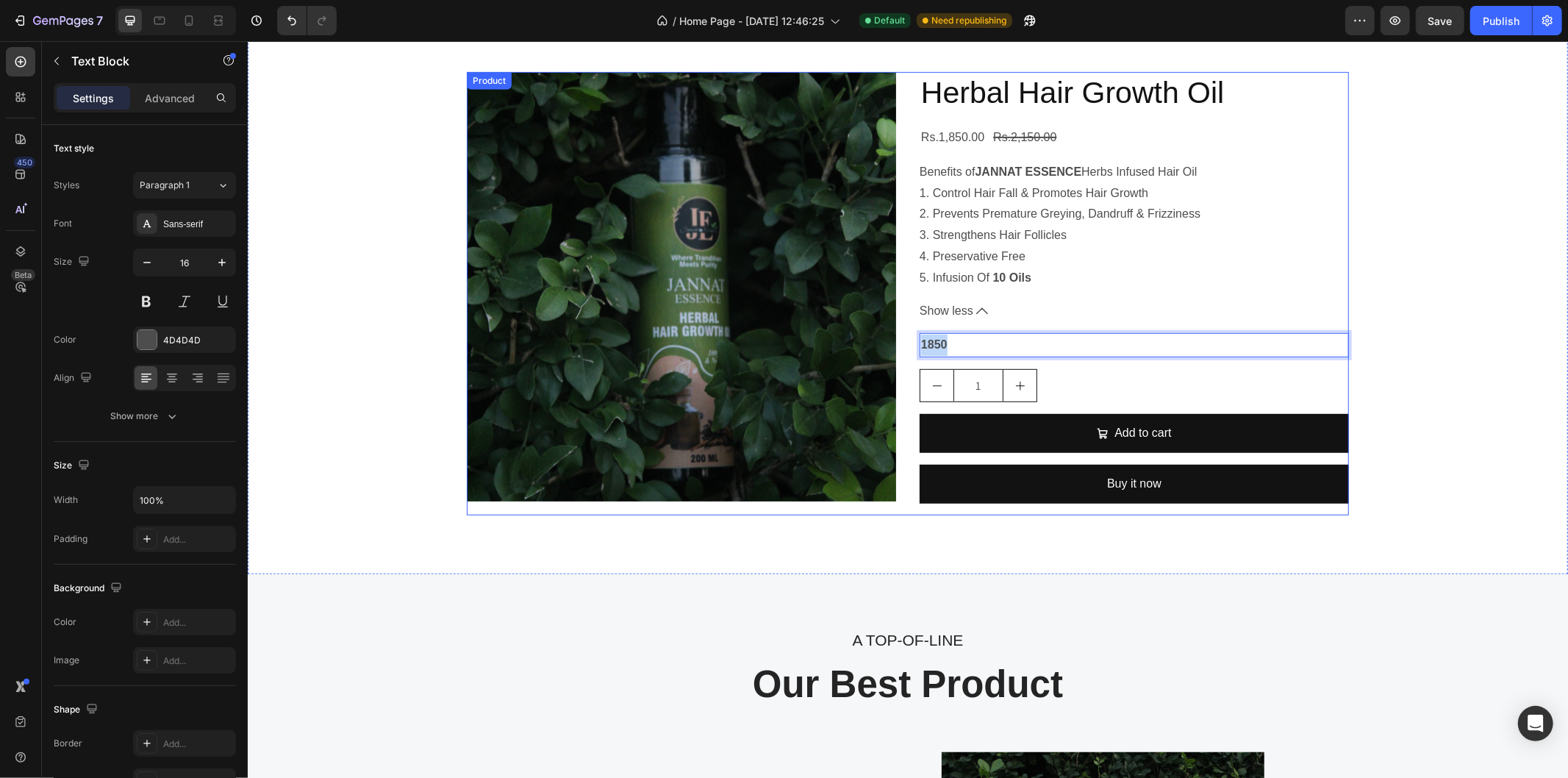
click at [911, 340] on div "Product Images Herbal Hair Growth Oil Product Title Rs.1,850.00 Product Price P…" at bounding box center [906, 293] width 882 height 444
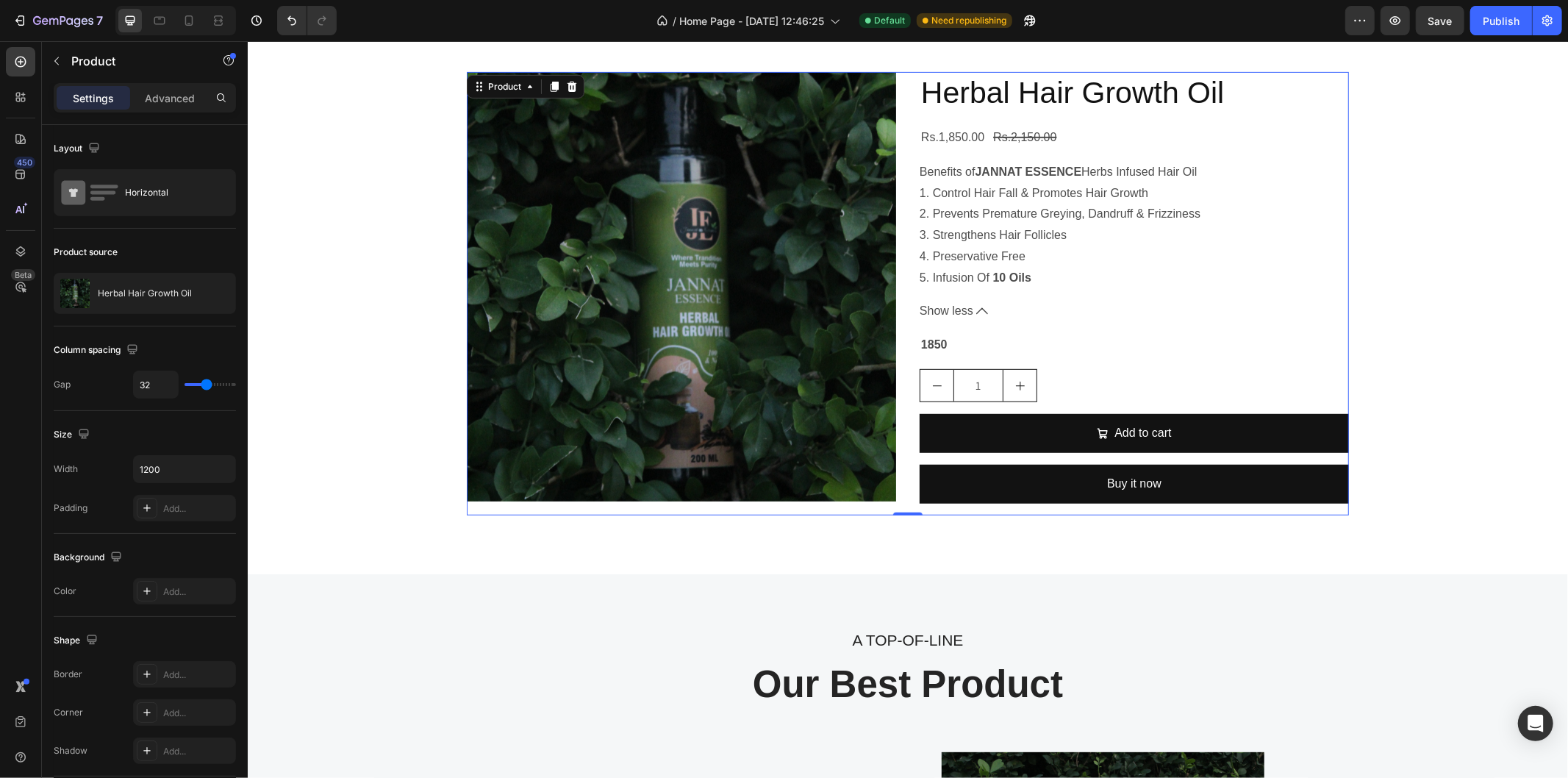
click at [902, 348] on div "Product Images Herbal Hair Growth Oil Product Title Rs.1,850.00 Product Price P…" at bounding box center [906, 293] width 882 height 444
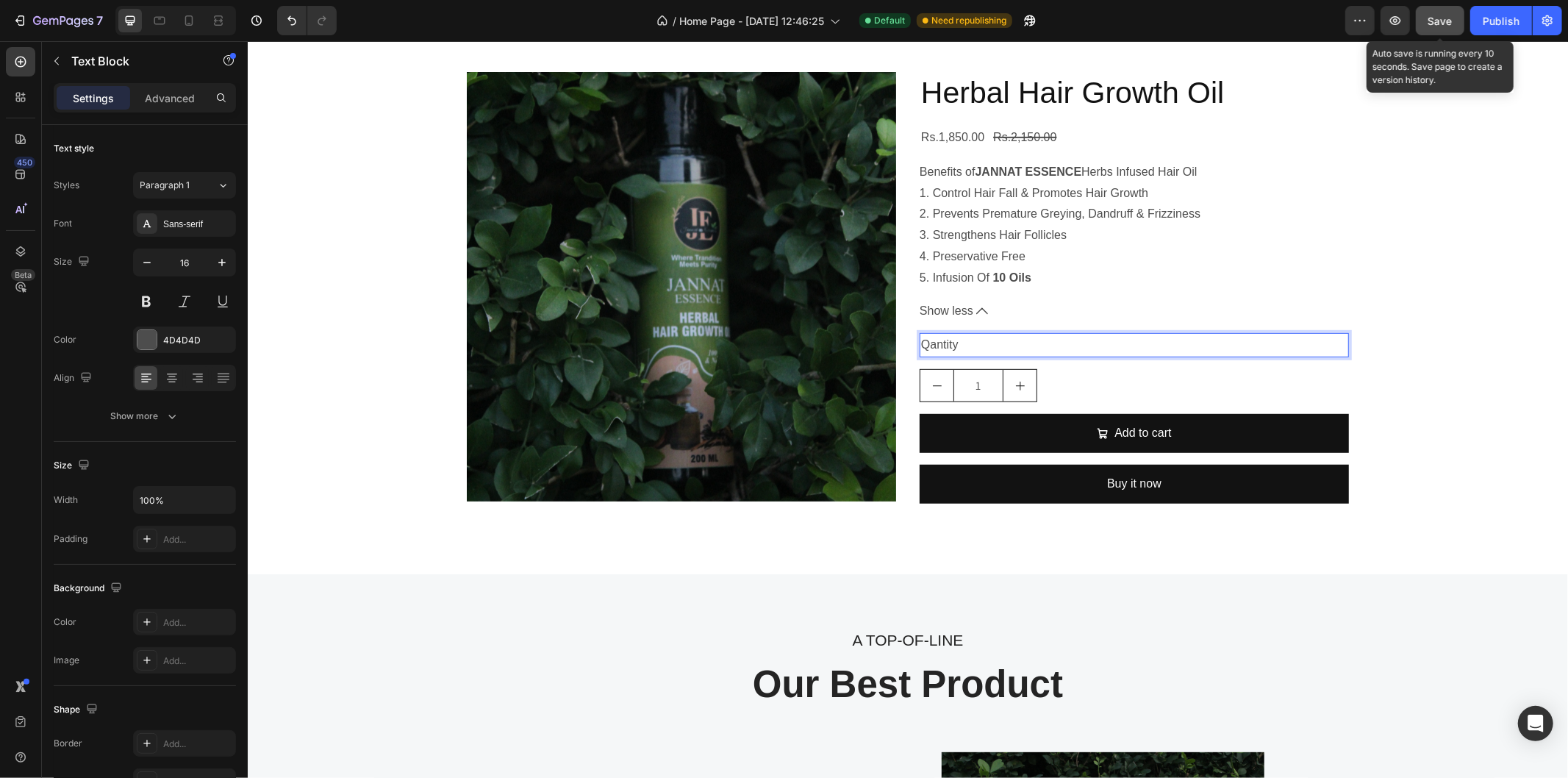
click at [1439, 8] on button "Save" at bounding box center [1440, 21] width 49 height 30
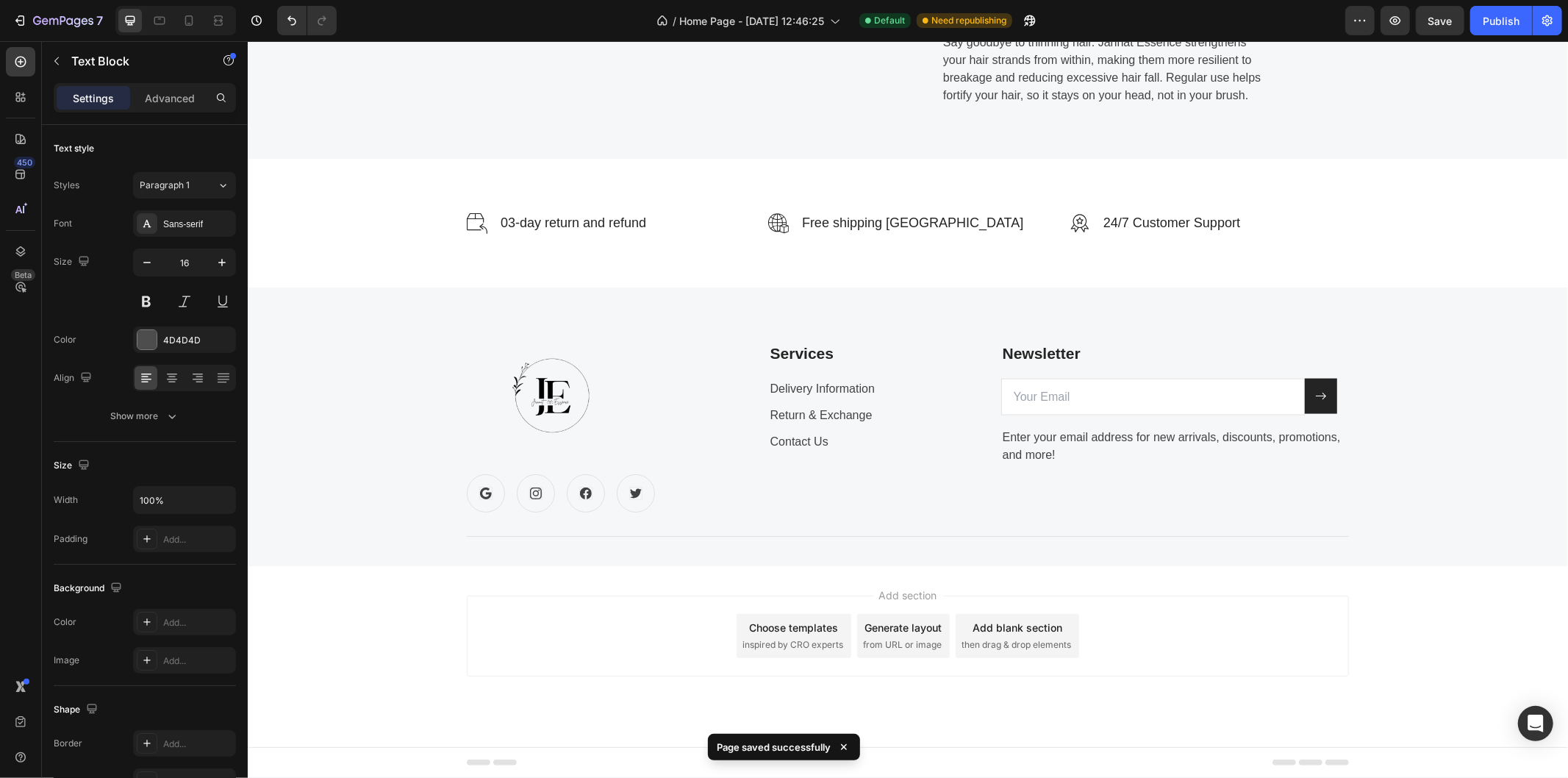
scroll to position [1694, 0]
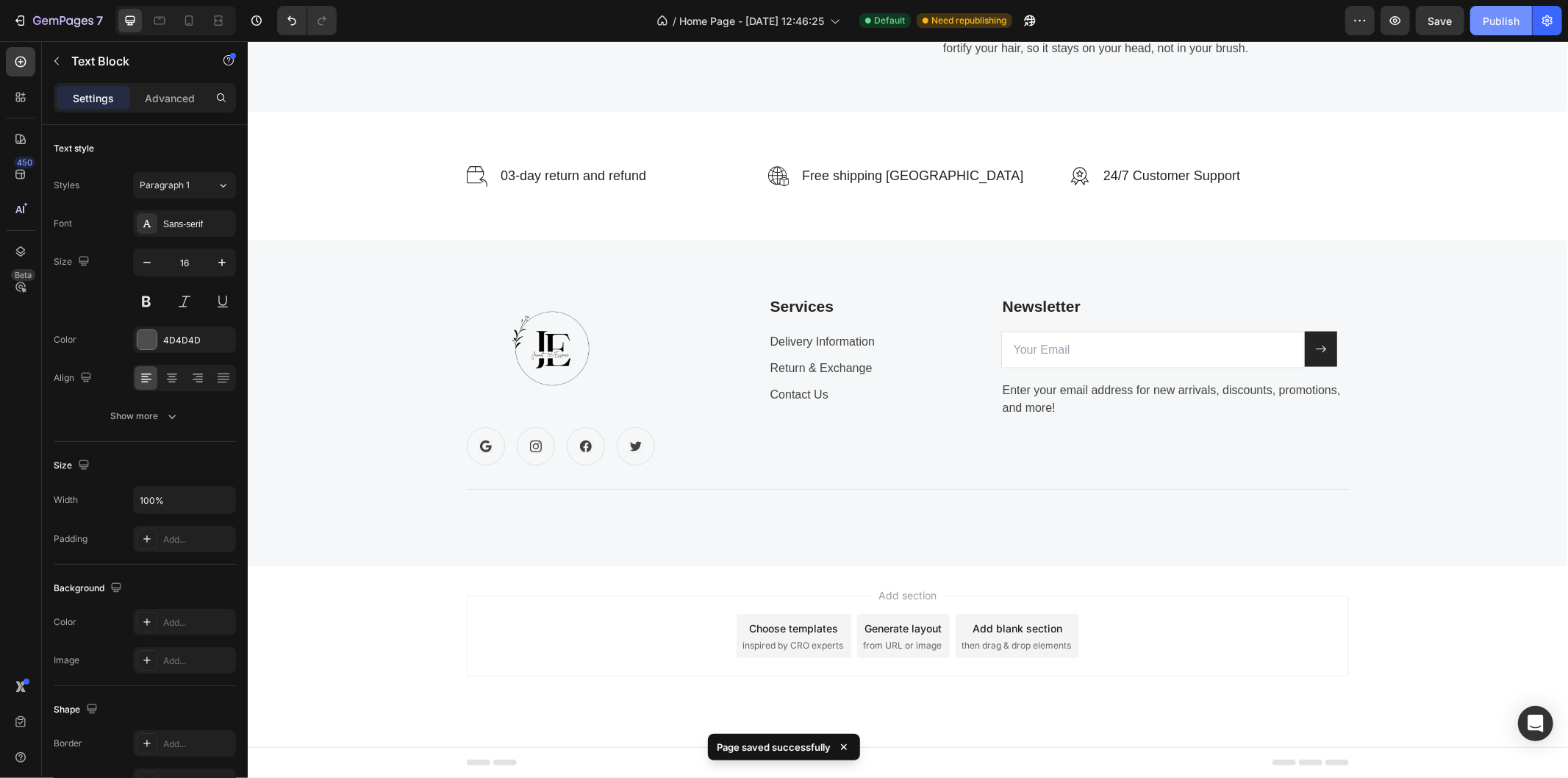
click at [1501, 22] on div "Publish" at bounding box center [1501, 21] width 37 height 16
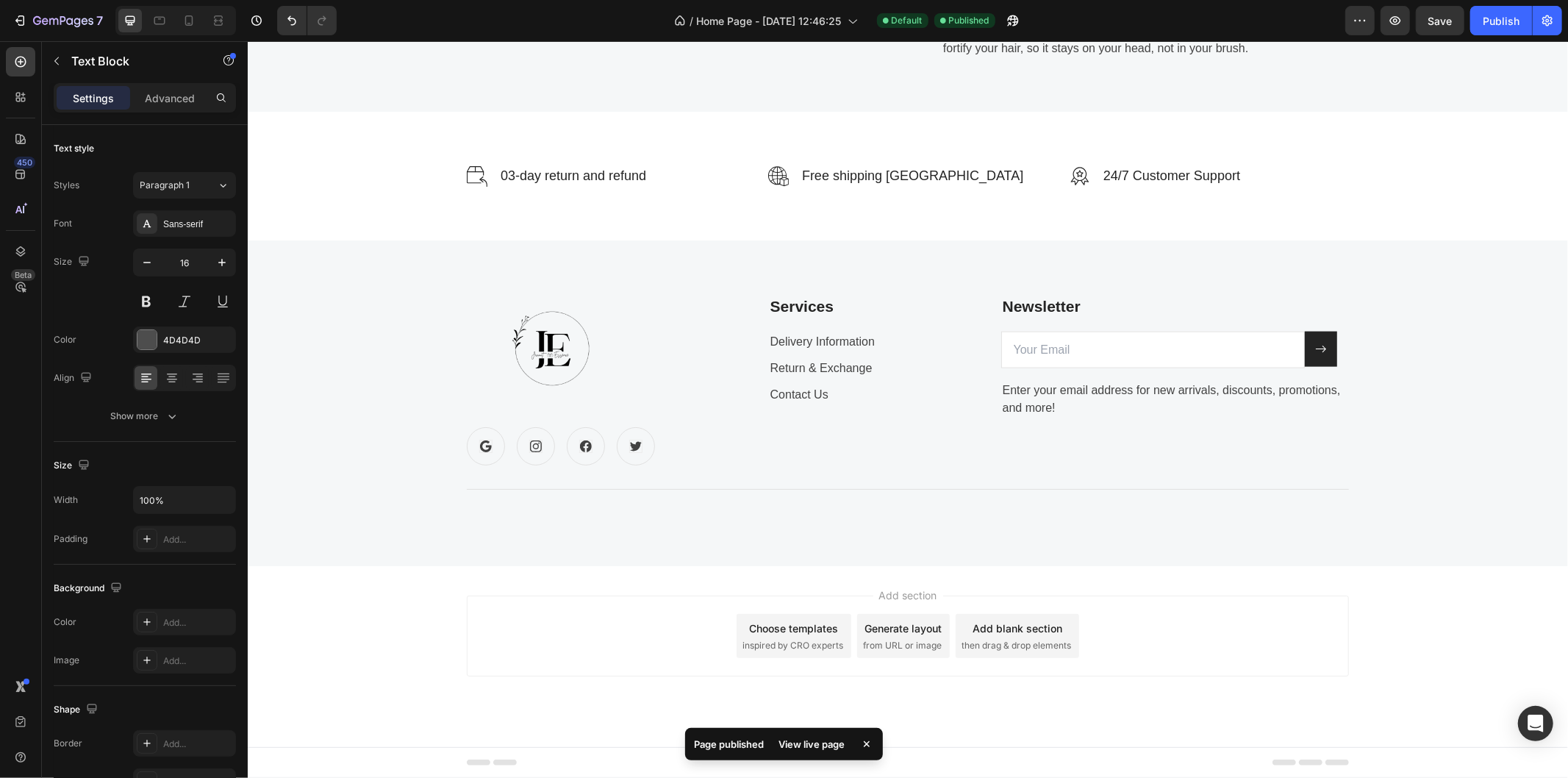
click at [817, 743] on div "View live page" at bounding box center [811, 744] width 84 height 21
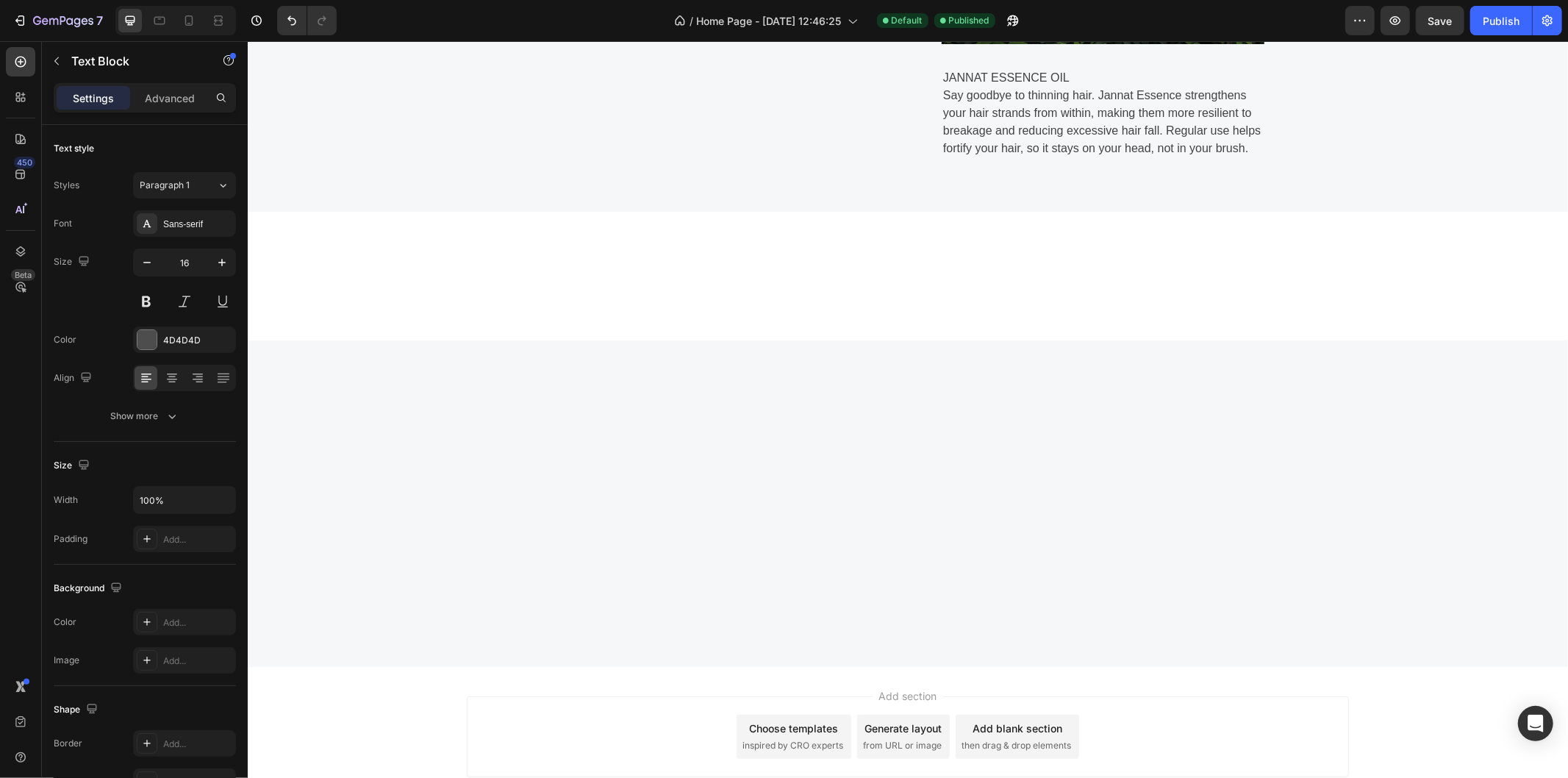
scroll to position [589, 0]
